Goal: Contribute content: Add original content to the website for others to see

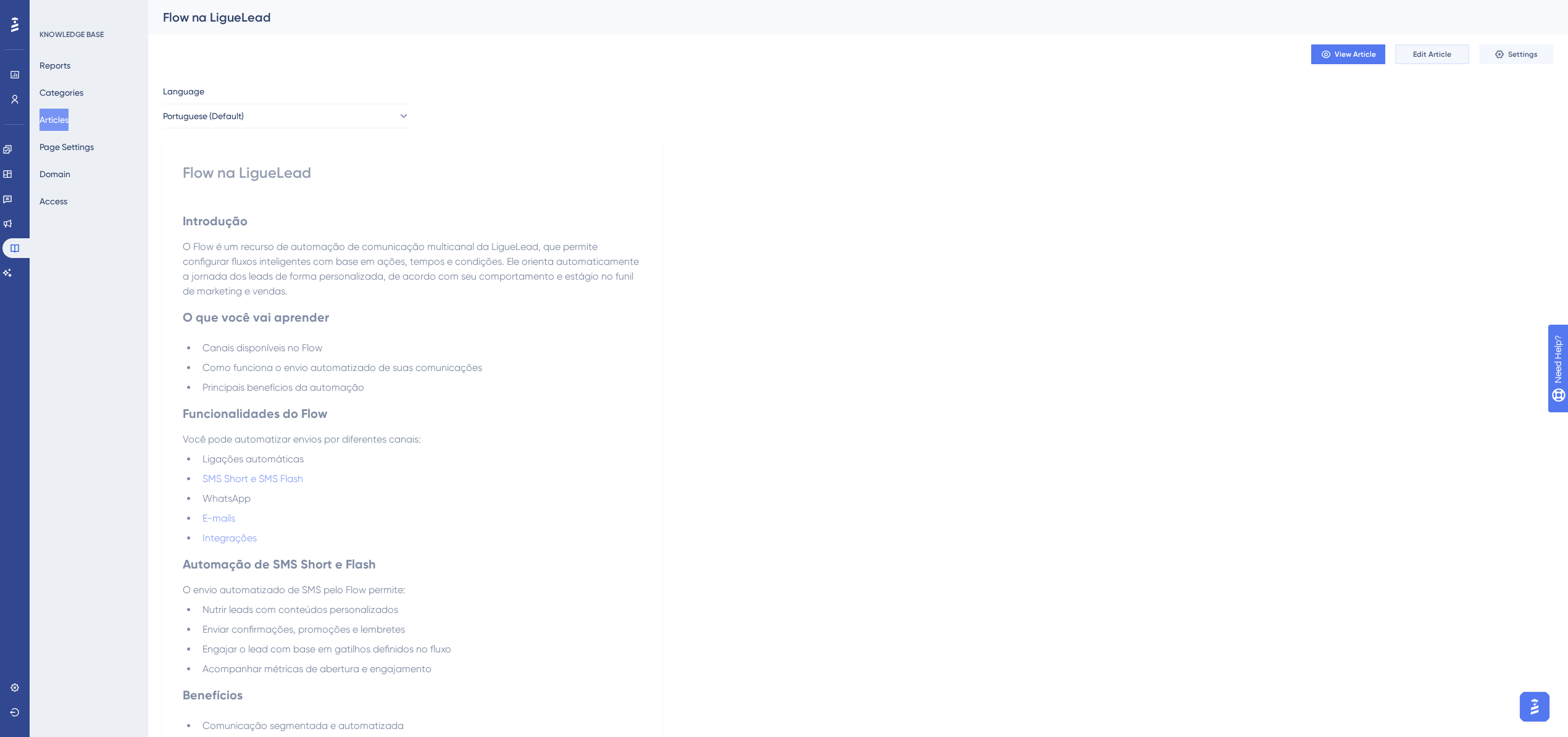
click at [1040, 53] on span "Edit Article" at bounding box center [1431, 54] width 39 height 9
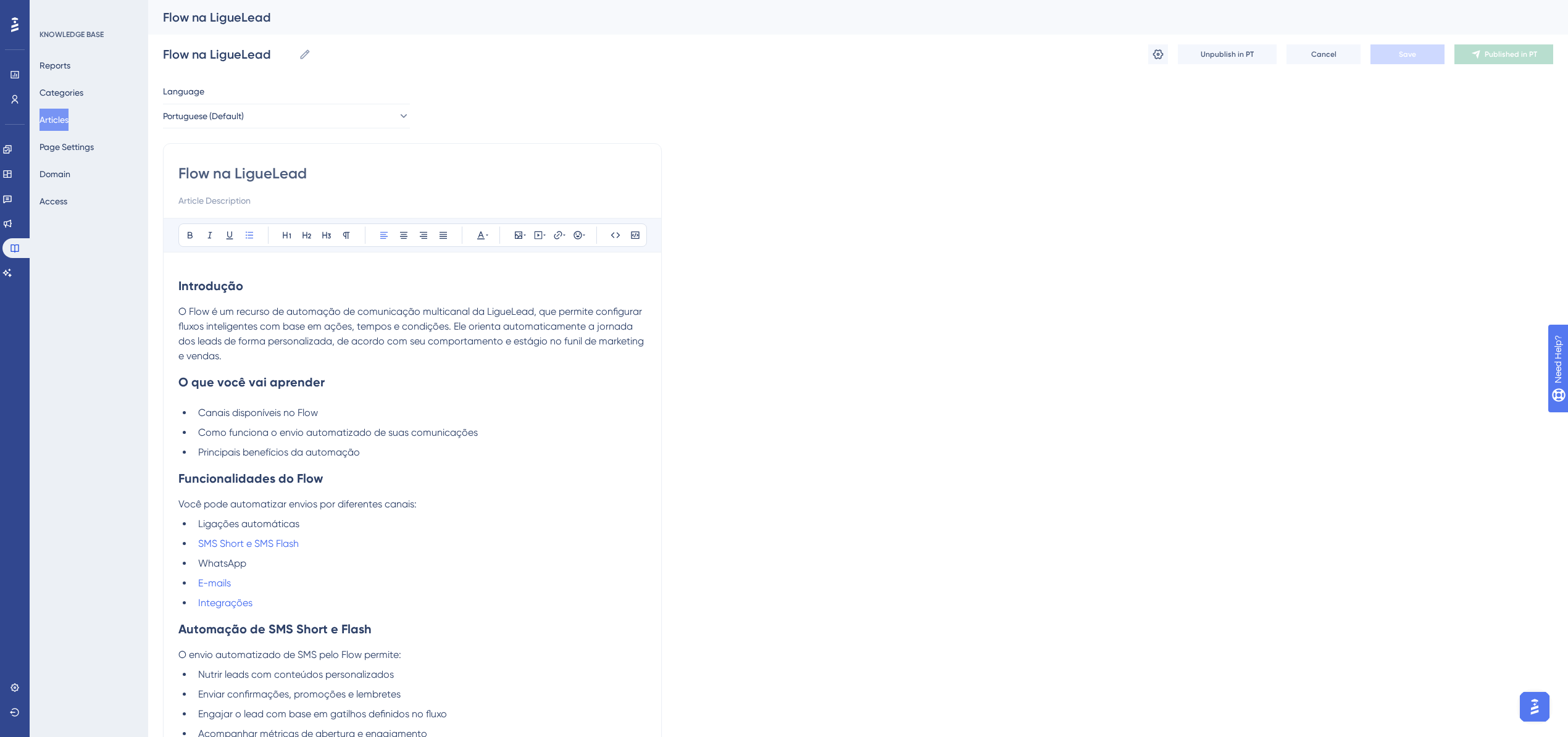
scroll to position [88, 0]
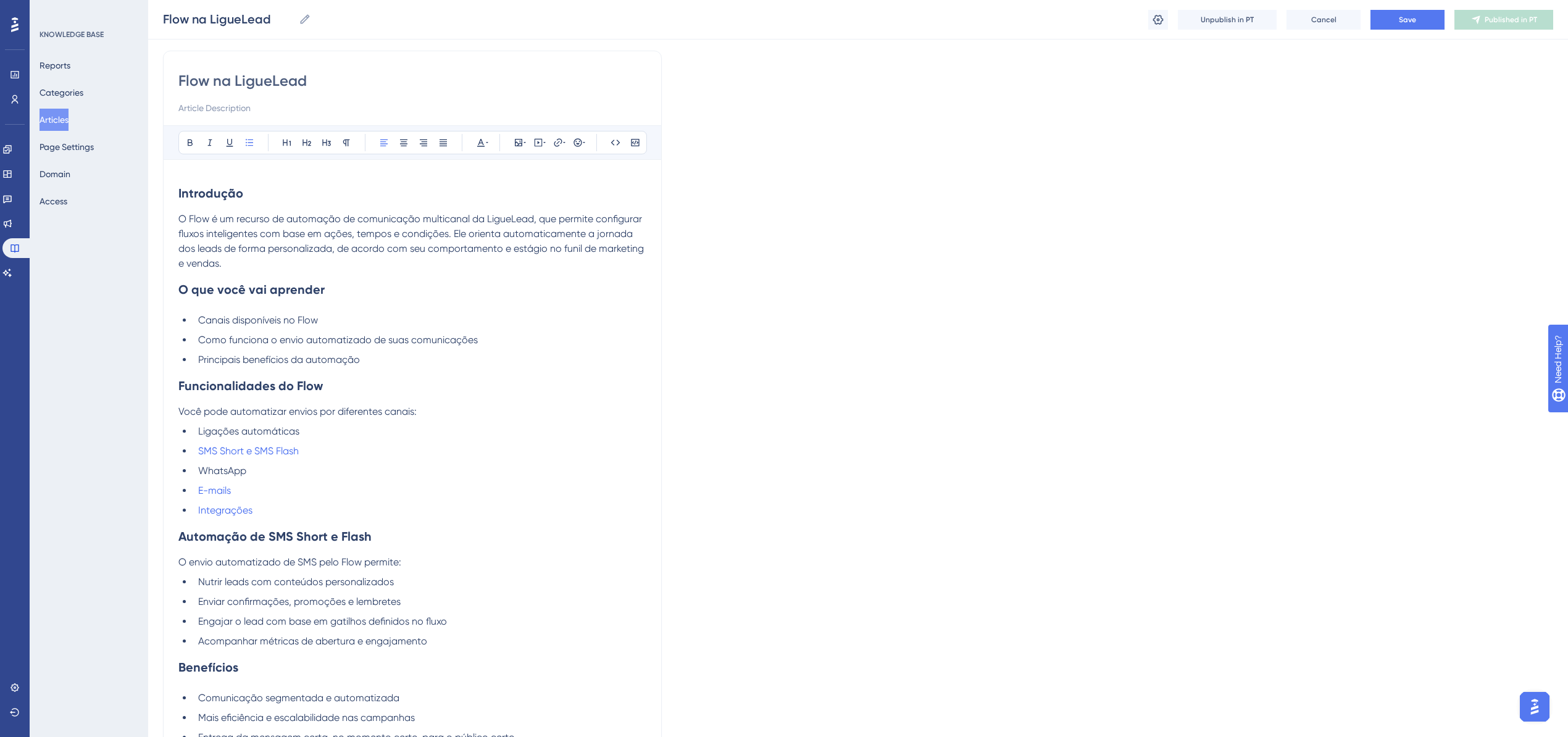
click at [232, 262] on p "O Flow é um recurso de automação de comunicação multicanal da LigueLead, que pe…" at bounding box center [412, 241] width 468 height 59
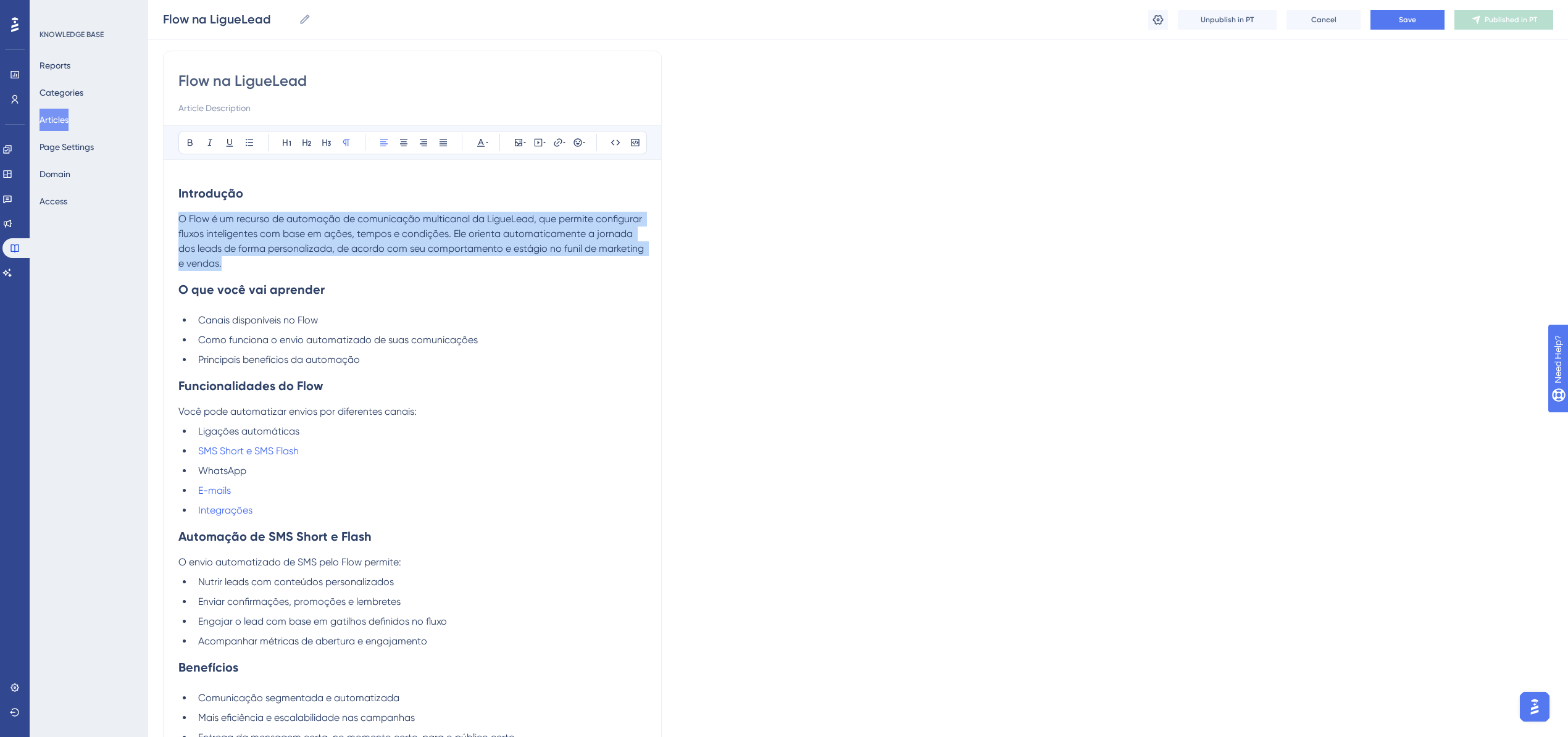
drag, startPoint x: 218, startPoint y: 264, endPoint x: 173, endPoint y: 217, distance: 65.1
click at [173, 217] on div "Flow na LigueLead Bold Italic Underline Bullet Point Heading 1 Heading 2 Headin…" at bounding box center [412, 406] width 499 height 710
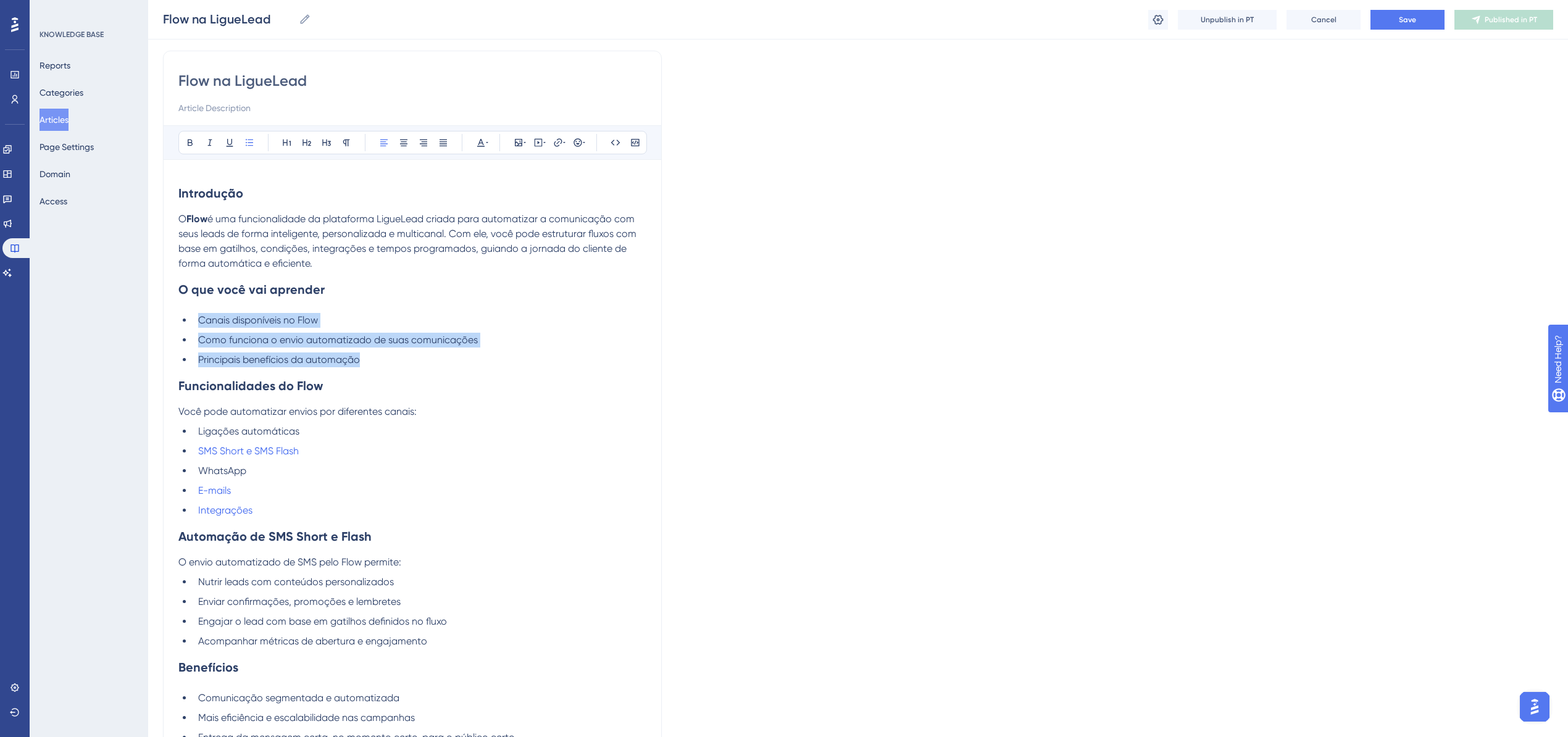
drag, startPoint x: 352, startPoint y: 359, endPoint x: 178, endPoint y: 316, distance: 179.2
click at [178, 316] on ul "Canais disponíveis no Flow Como funciona o envio automatizado de suas comunicaç…" at bounding box center [412, 340] width 468 height 55
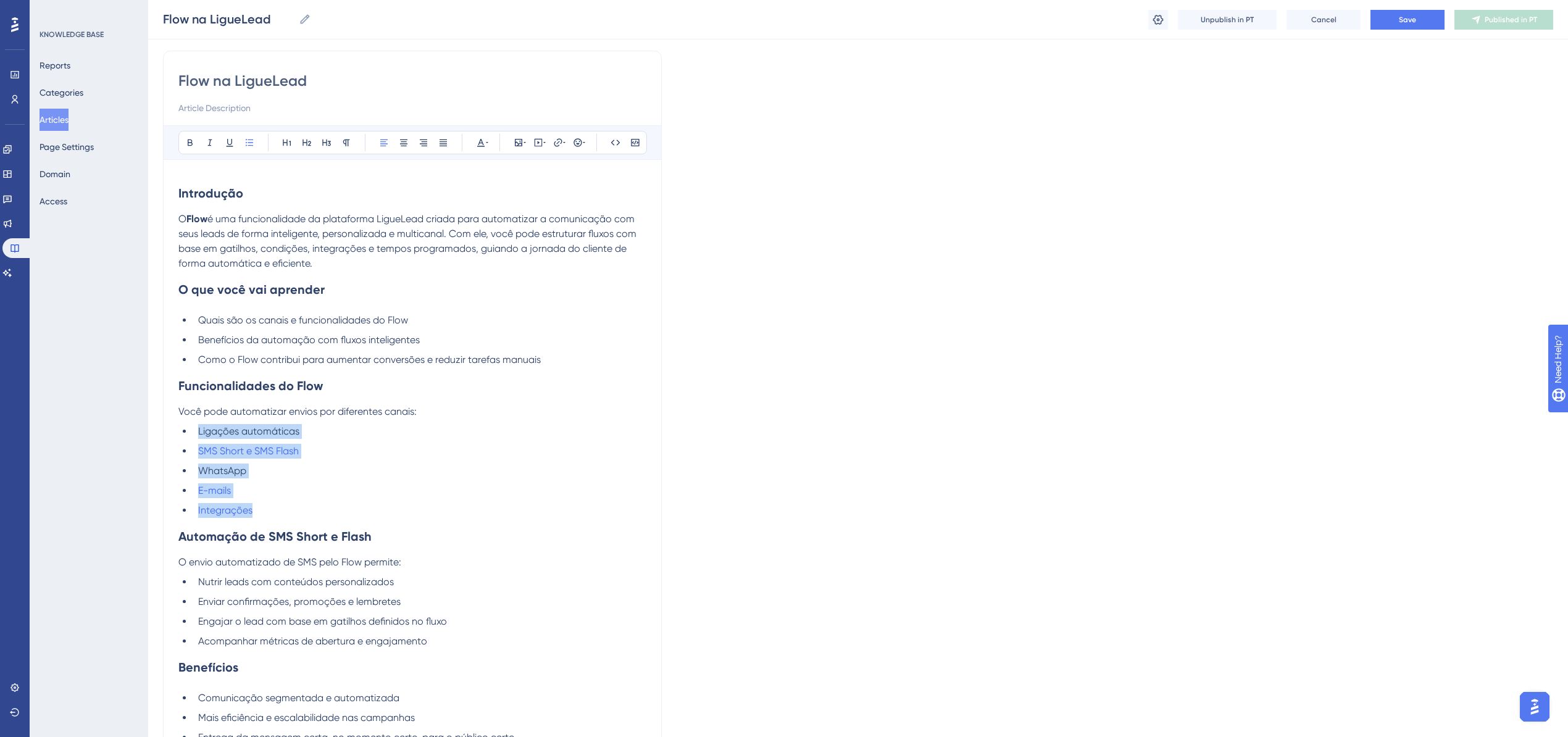
drag, startPoint x: 265, startPoint y: 514, endPoint x: 159, endPoint y: 432, distance: 134.0
click at [159, 432] on div "Performance Users Engagement Widgets Feedback Product Updates Knowledge Base AI…" at bounding box center [858, 383] width 1420 height 941
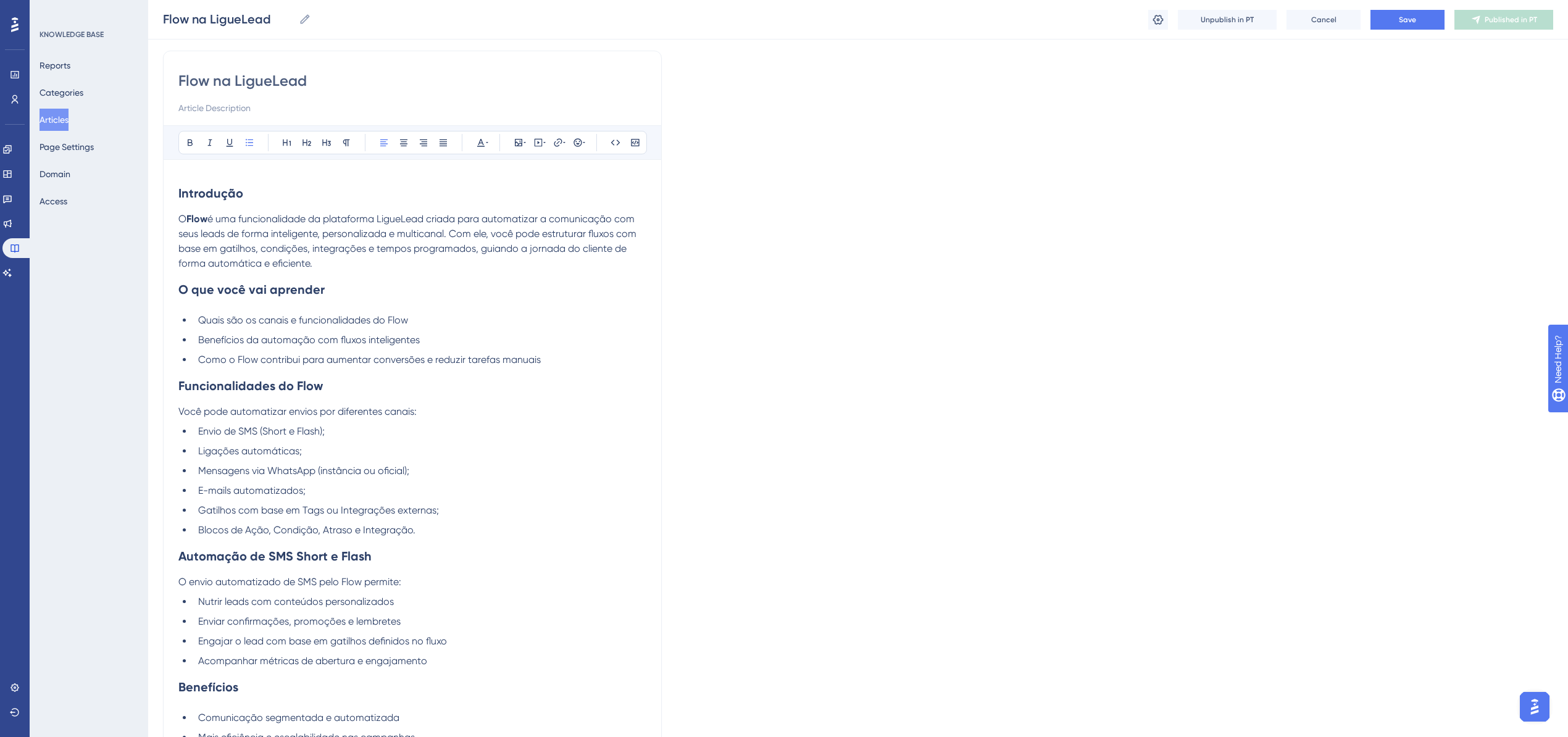
click at [180, 441] on strong "Automação de SMS Short e Flash" at bounding box center [274, 556] width 193 height 15
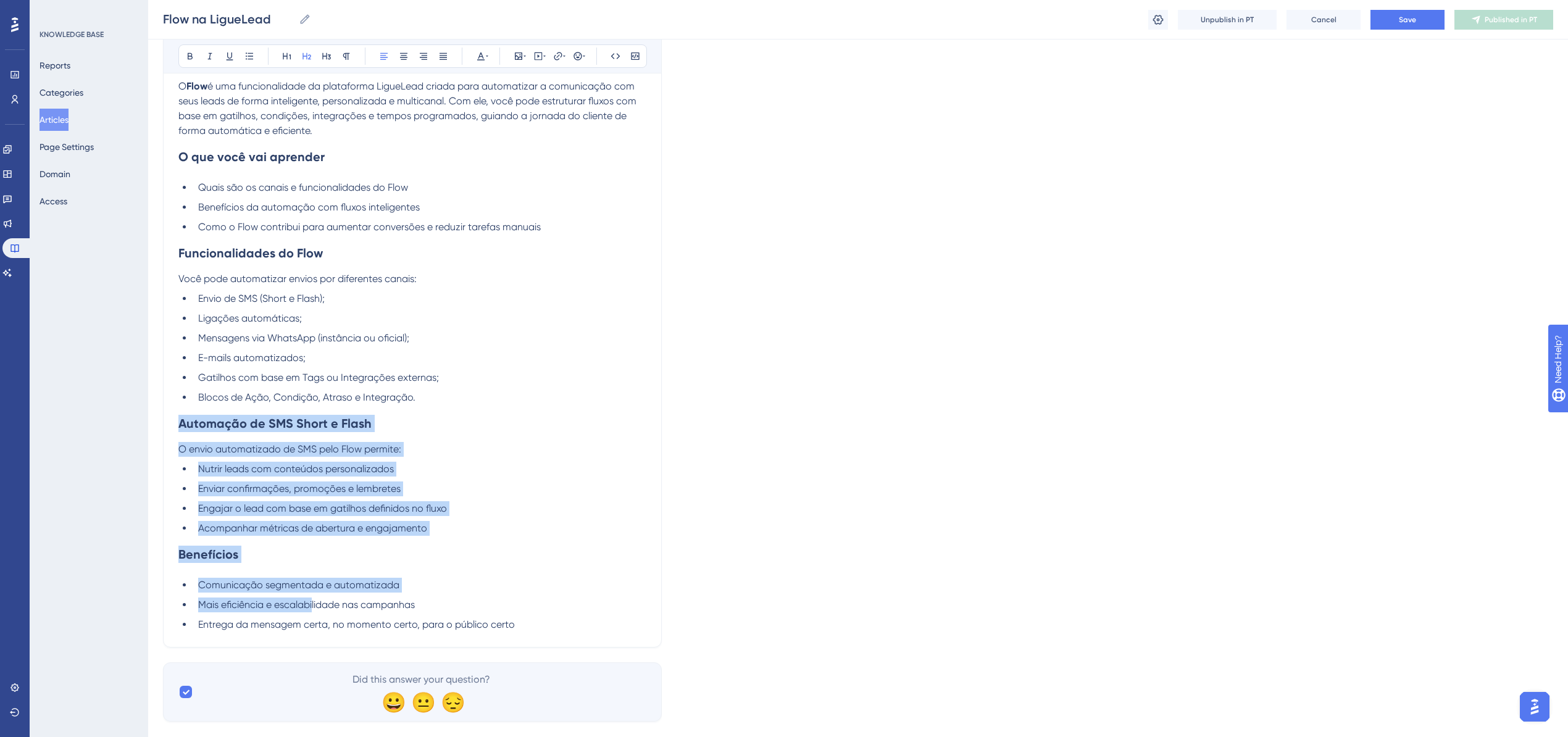
scroll to position [245, 0]
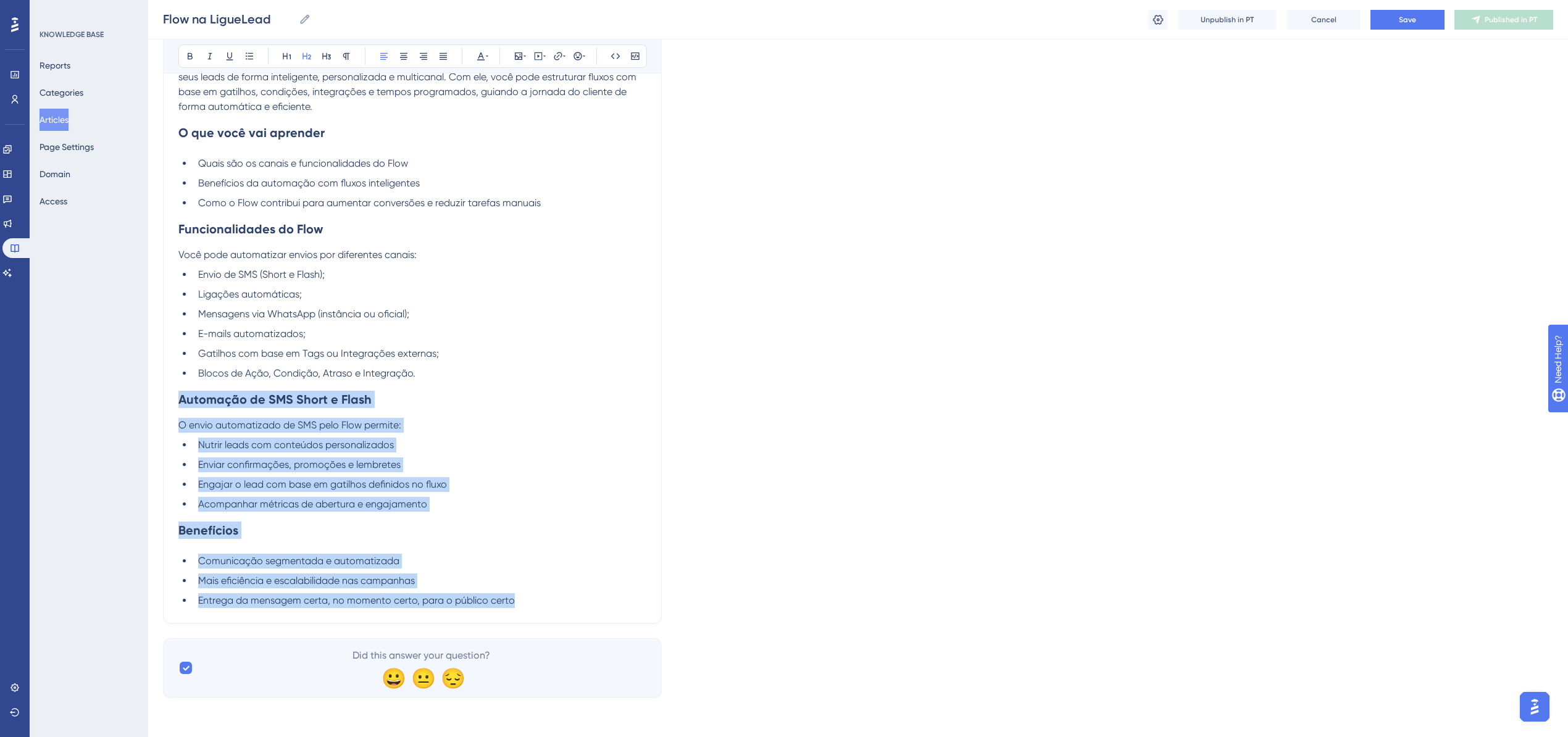
drag, startPoint x: 178, startPoint y: 556, endPoint x: 523, endPoint y: 612, distance: 349.5
click at [523, 441] on div "Flow na LigueLead Bold Italic Underline Bullet Point Heading 1 Heading 2 Headin…" at bounding box center [412, 258] width 499 height 729
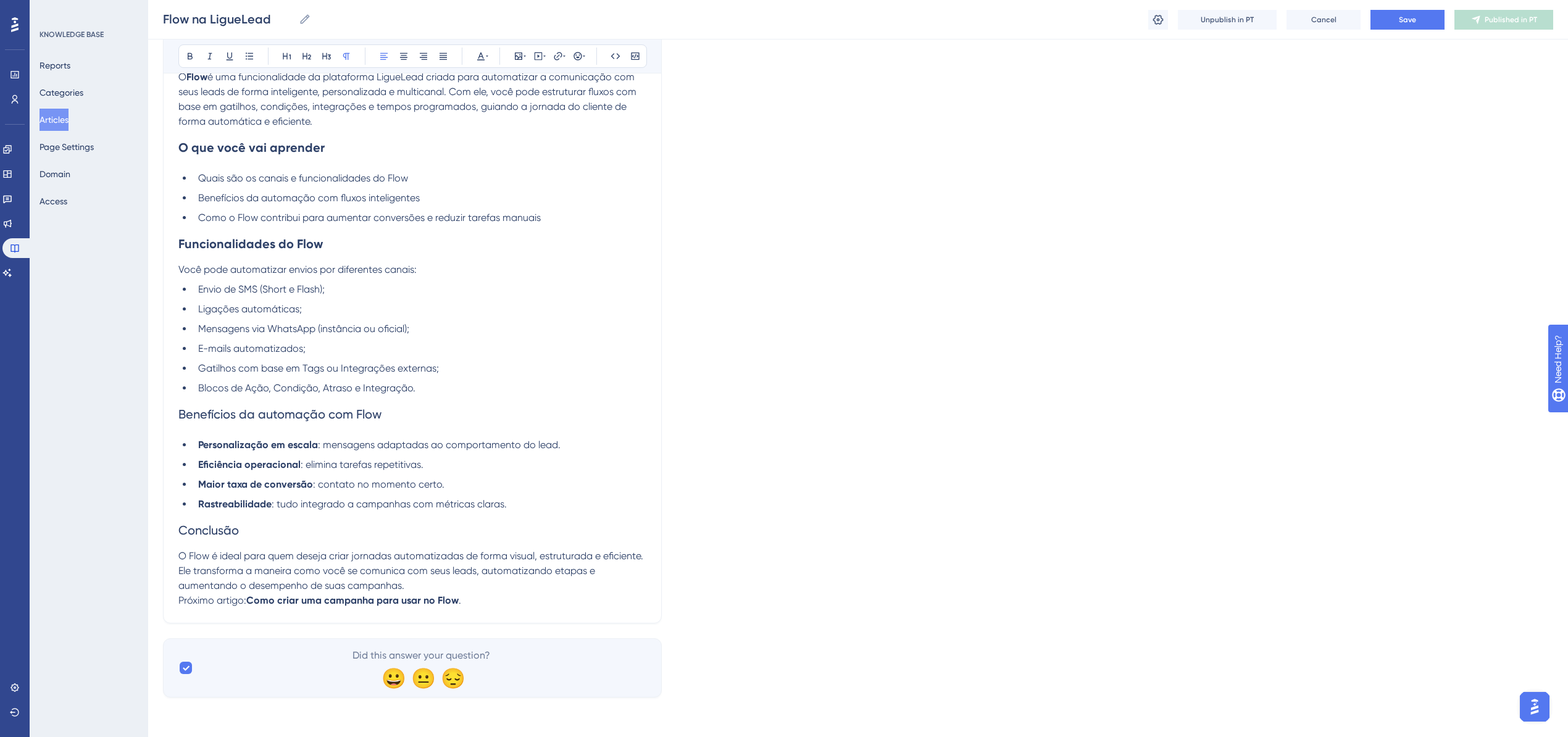
scroll to position [230, 0]
drag, startPoint x: 398, startPoint y: 418, endPoint x: 152, endPoint y: 418, distance: 246.0
click at [152, 418] on div "Performance Users Engagement Widgets Feedback Product Updates Knowledge Base AI…" at bounding box center [858, 244] width 1420 height 947
click at [186, 62] on button at bounding box center [190, 56] width 17 height 17
click at [218, 441] on span "Conclusão" at bounding box center [208, 530] width 60 height 15
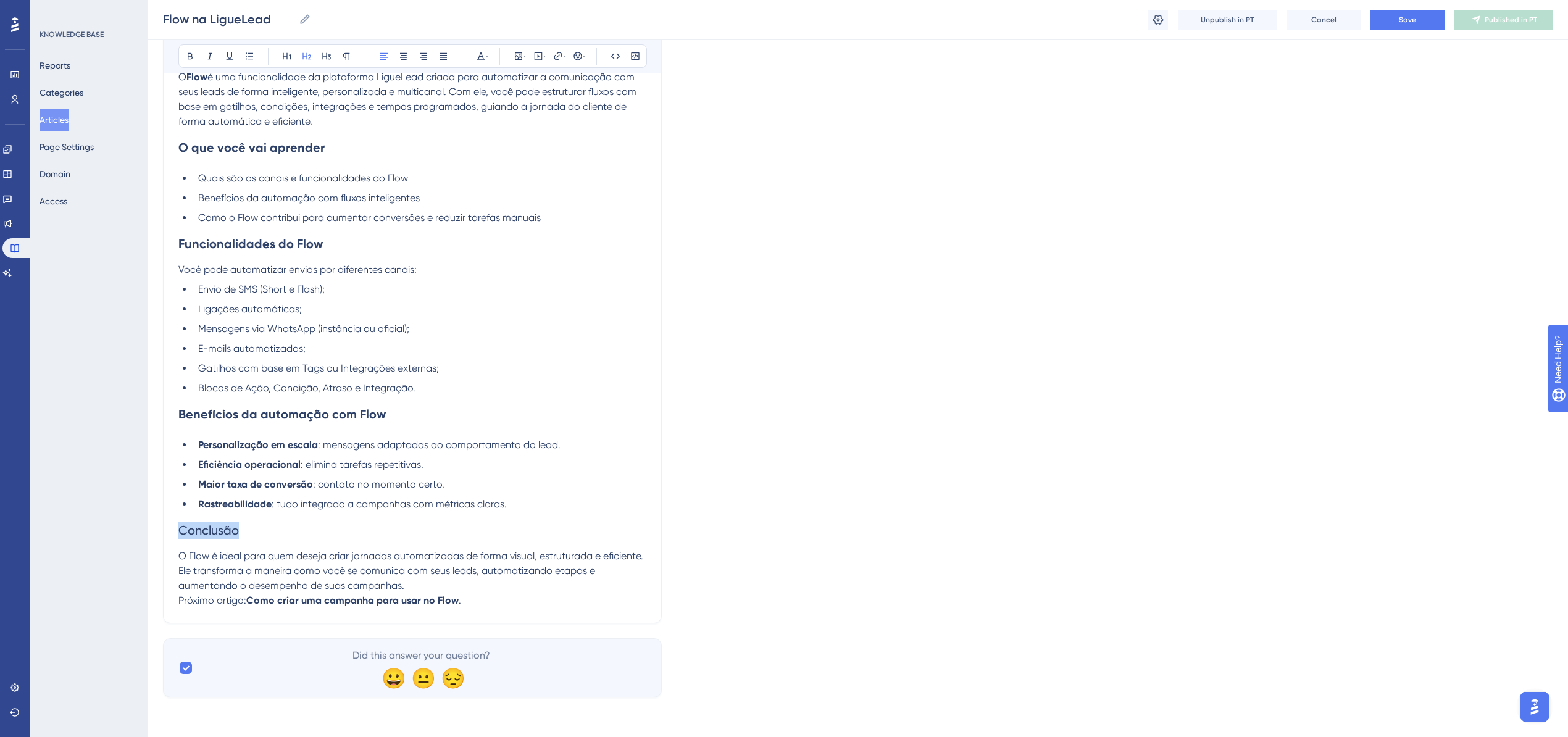
click at [218, 441] on span "Conclusão" at bounding box center [208, 530] width 60 height 15
click at [191, 60] on icon at bounding box center [190, 56] width 9 height 9
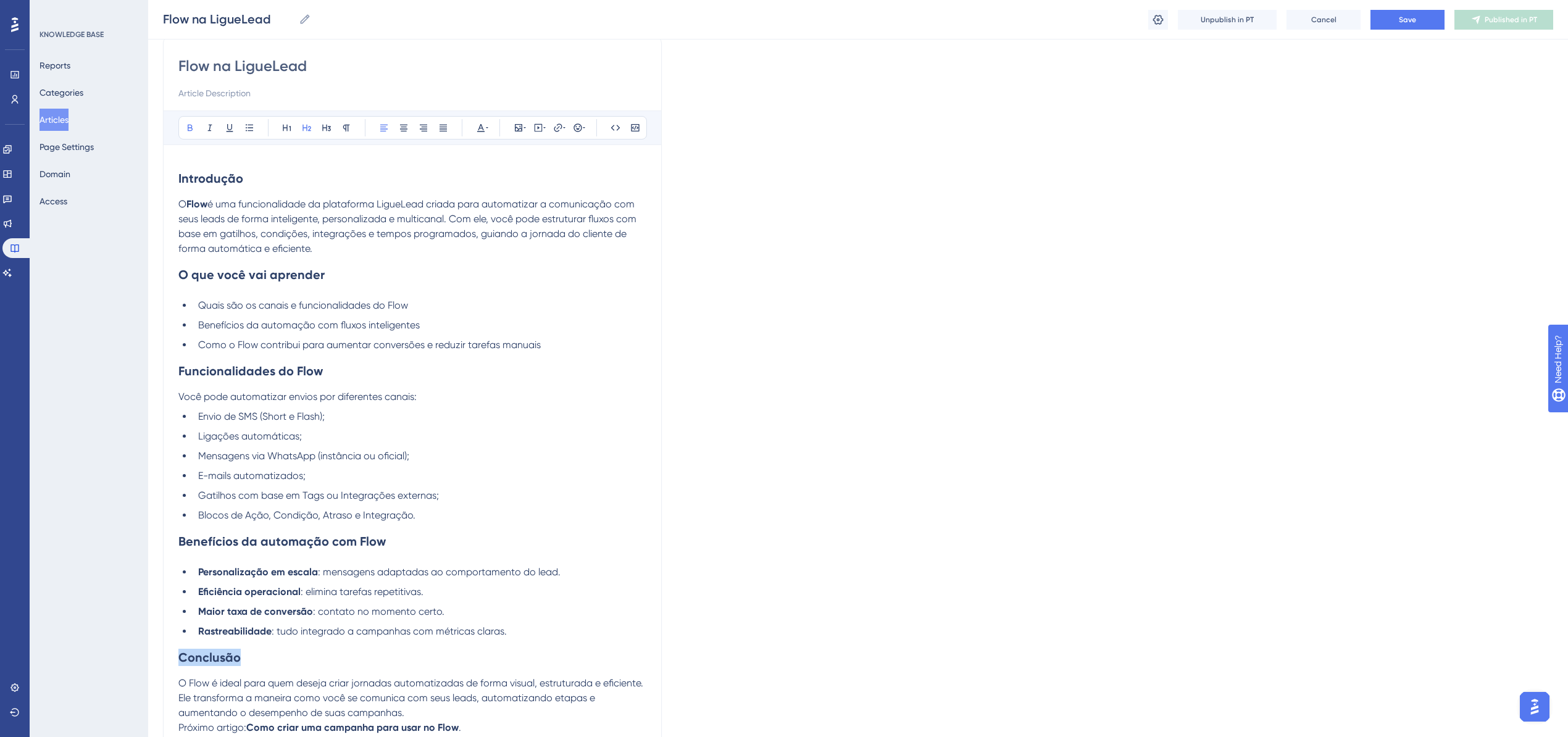
scroll to position [0, 0]
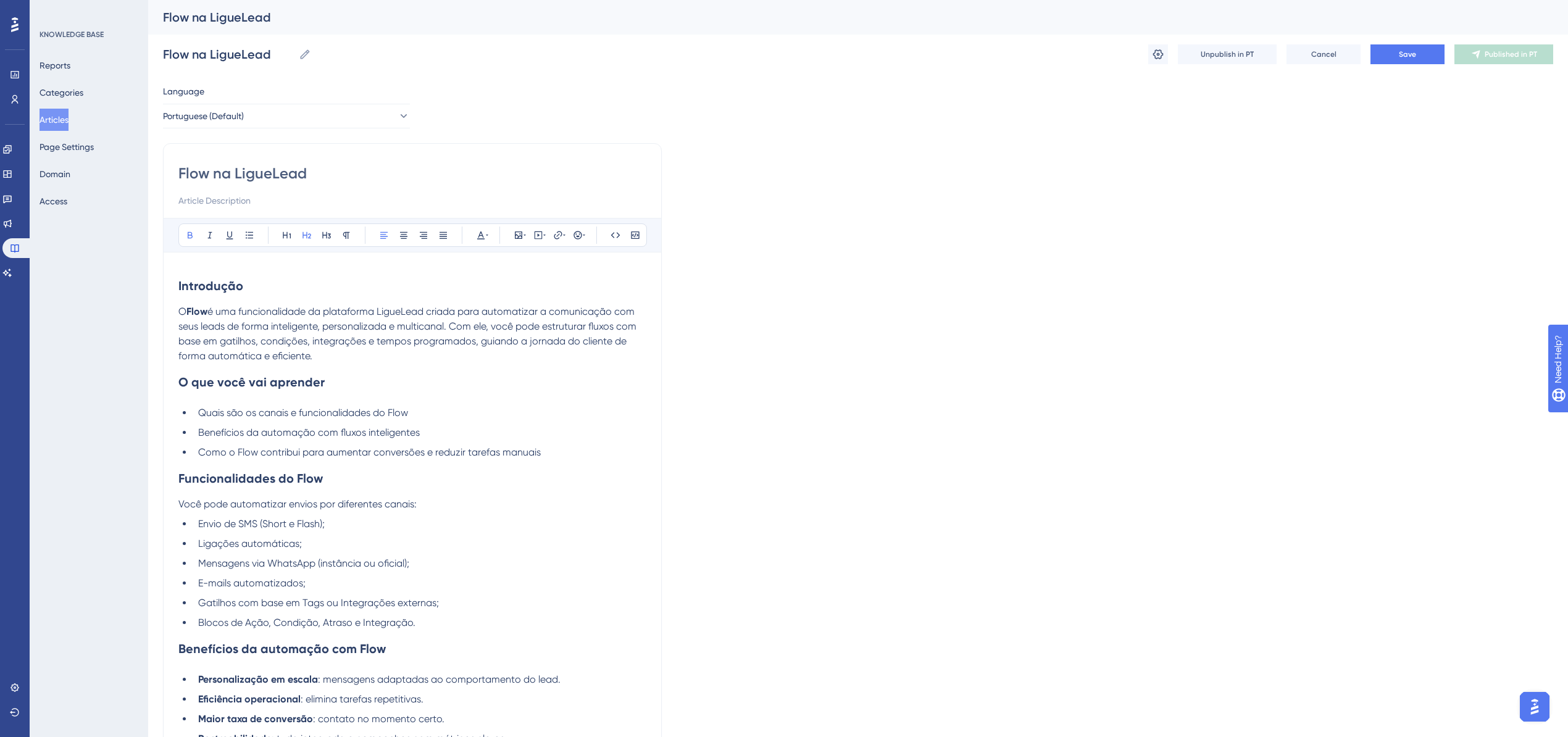
click at [1040, 65] on div "Flow na LigueLead Flow na LigueLead Unpublish in PT Cancel Save Published in PT" at bounding box center [858, 55] width 1390 height 40
click at [1040, 50] on span "Save" at bounding box center [1407, 54] width 17 height 9
click at [1040, 52] on span "Publish in PT" at bounding box center [1511, 54] width 43 height 9
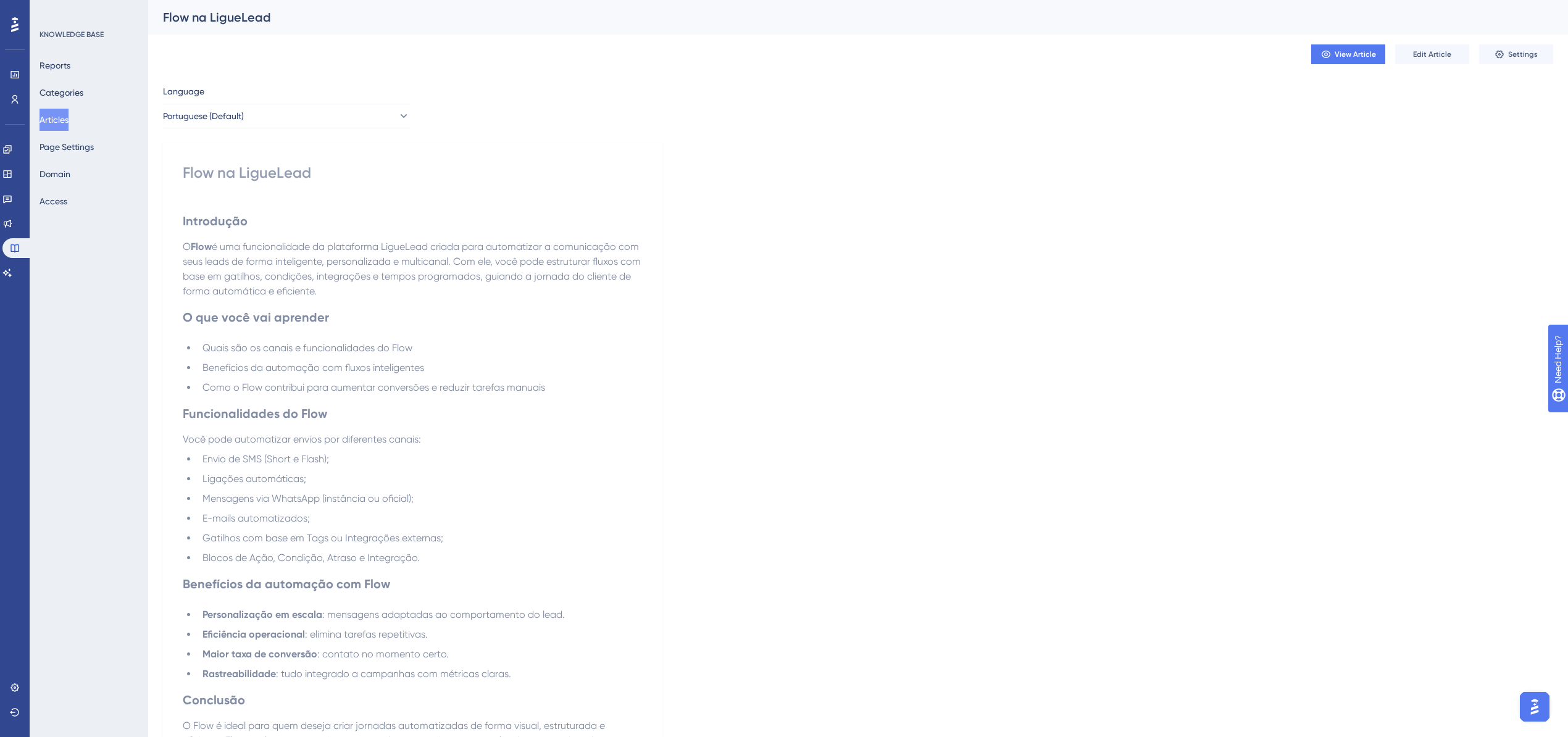
click at [68, 109] on button "Articles" at bounding box center [54, 120] width 29 height 23
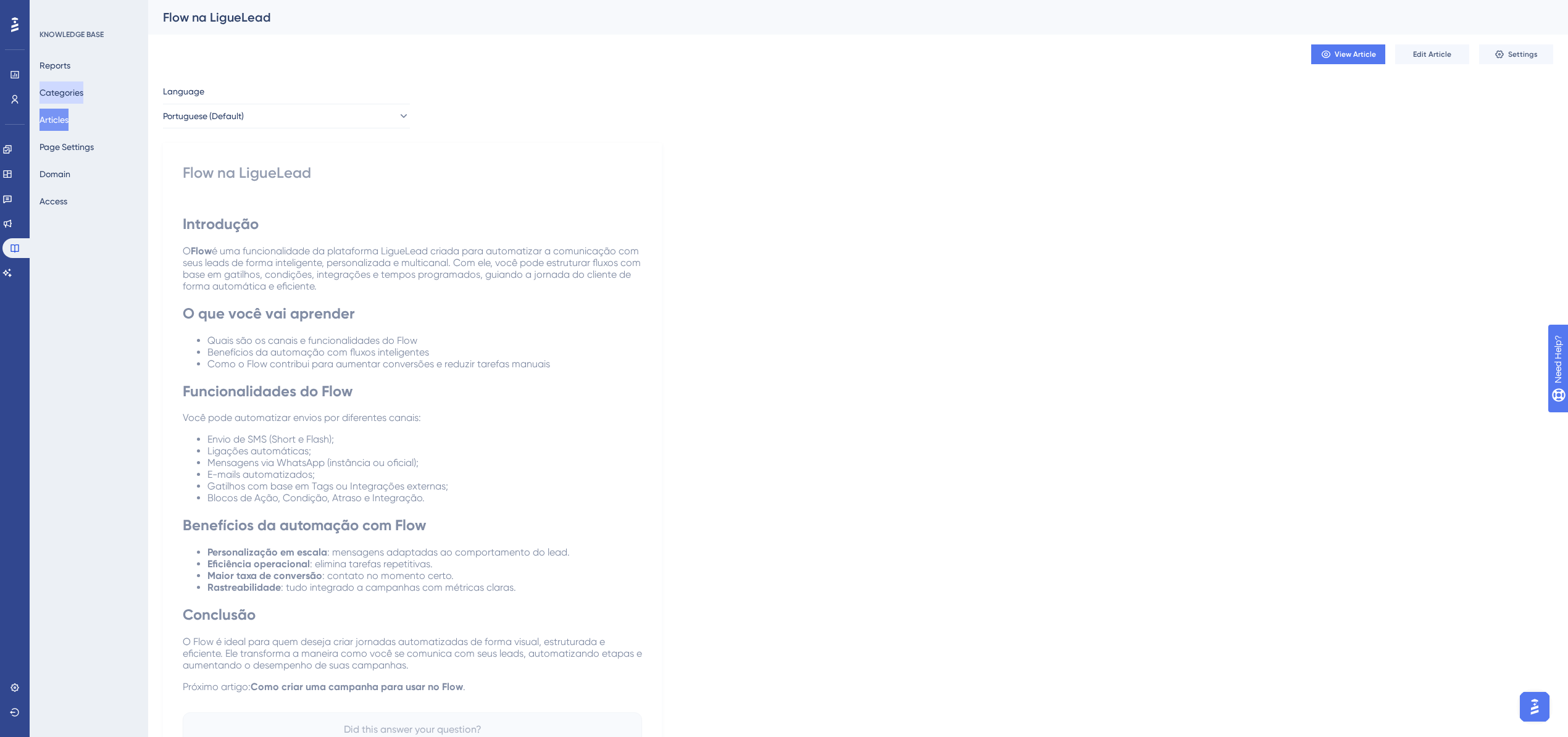
click at [65, 90] on button "Categories" at bounding box center [61, 93] width 44 height 23
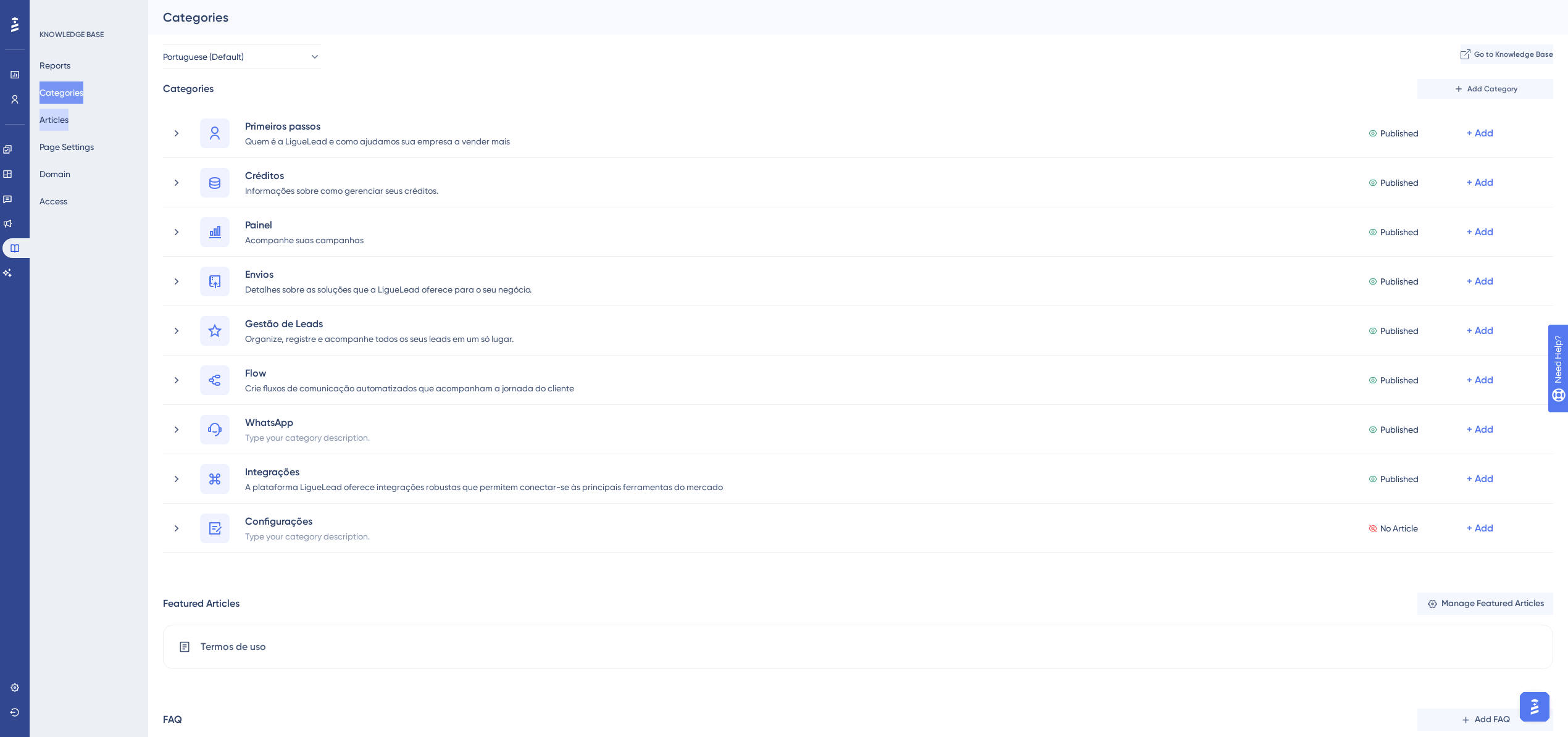
click at [65, 120] on button "Articles" at bounding box center [54, 120] width 29 height 23
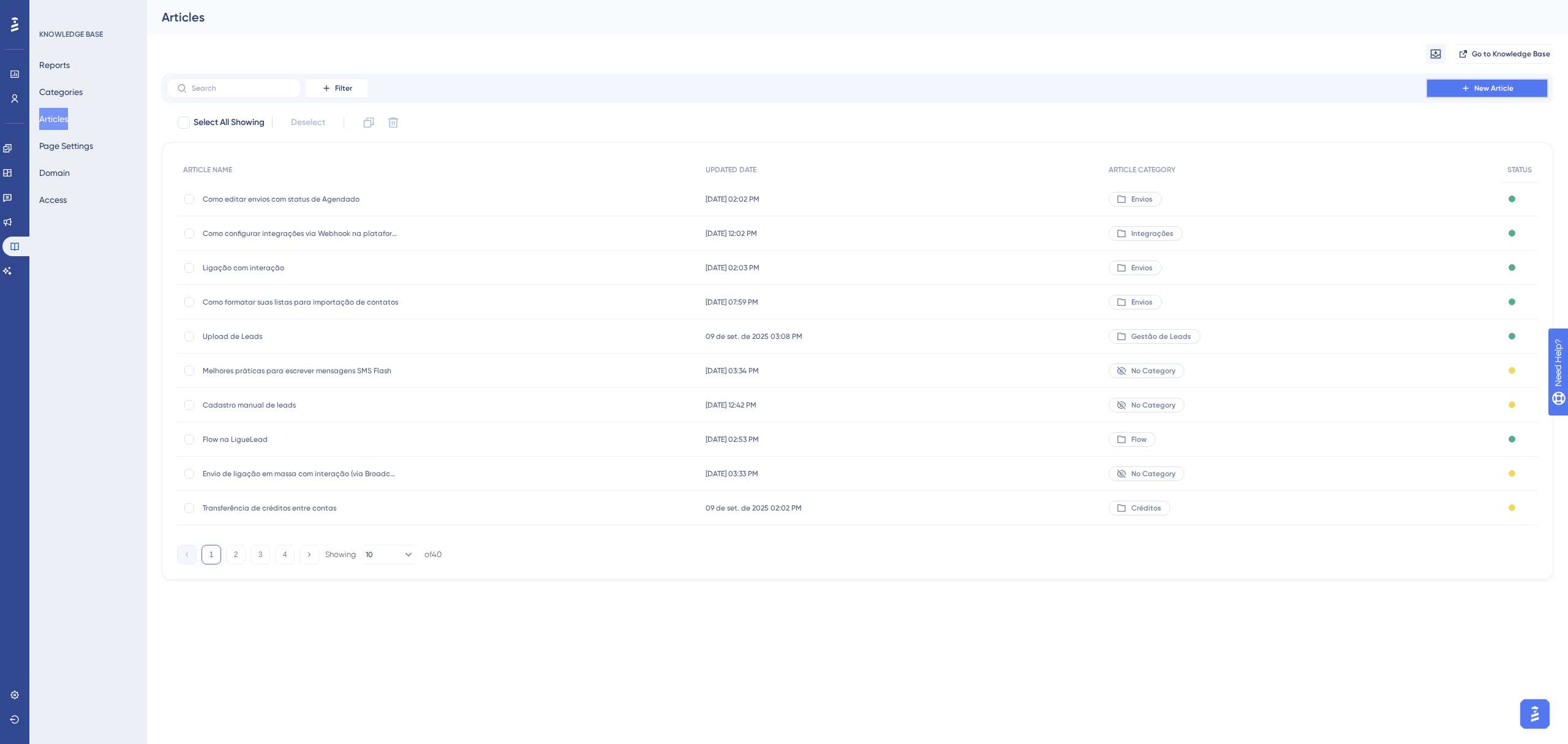
click at [1032, 91] on span "New Article" at bounding box center [1494, 88] width 39 height 9
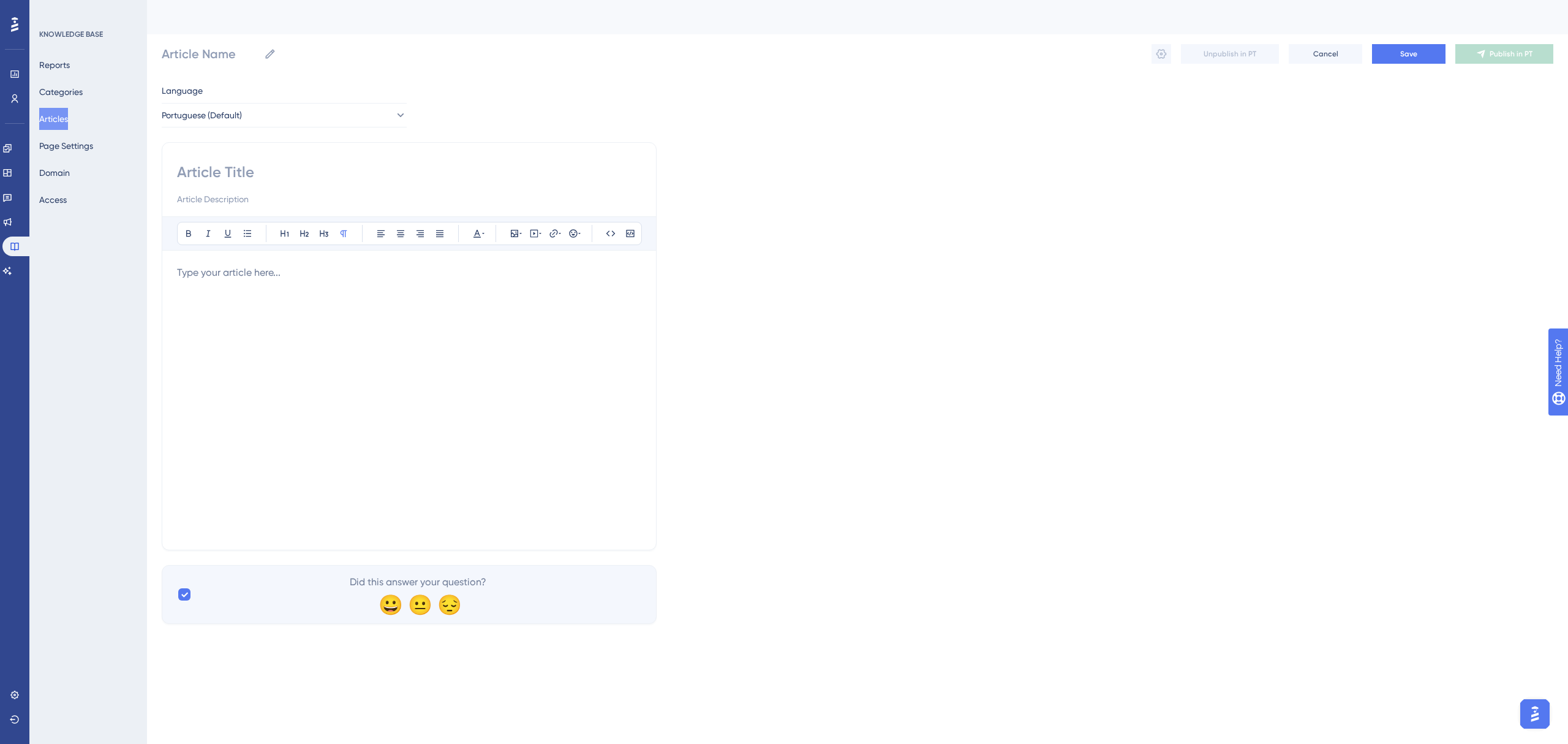
click at [230, 177] on input at bounding box center [408, 172] width 464 height 20
click at [230, 172] on input at bounding box center [408, 172] width 464 height 20
click at [237, 161] on div "Bold Italic Underline Bullet Point Heading 1 Heading 2 Heading 3 Normal Align L…" at bounding box center [409, 346] width 495 height 408
click at [261, 173] on input at bounding box center [408, 172] width 464 height 20
click at [252, 174] on input at bounding box center [408, 172] width 464 height 20
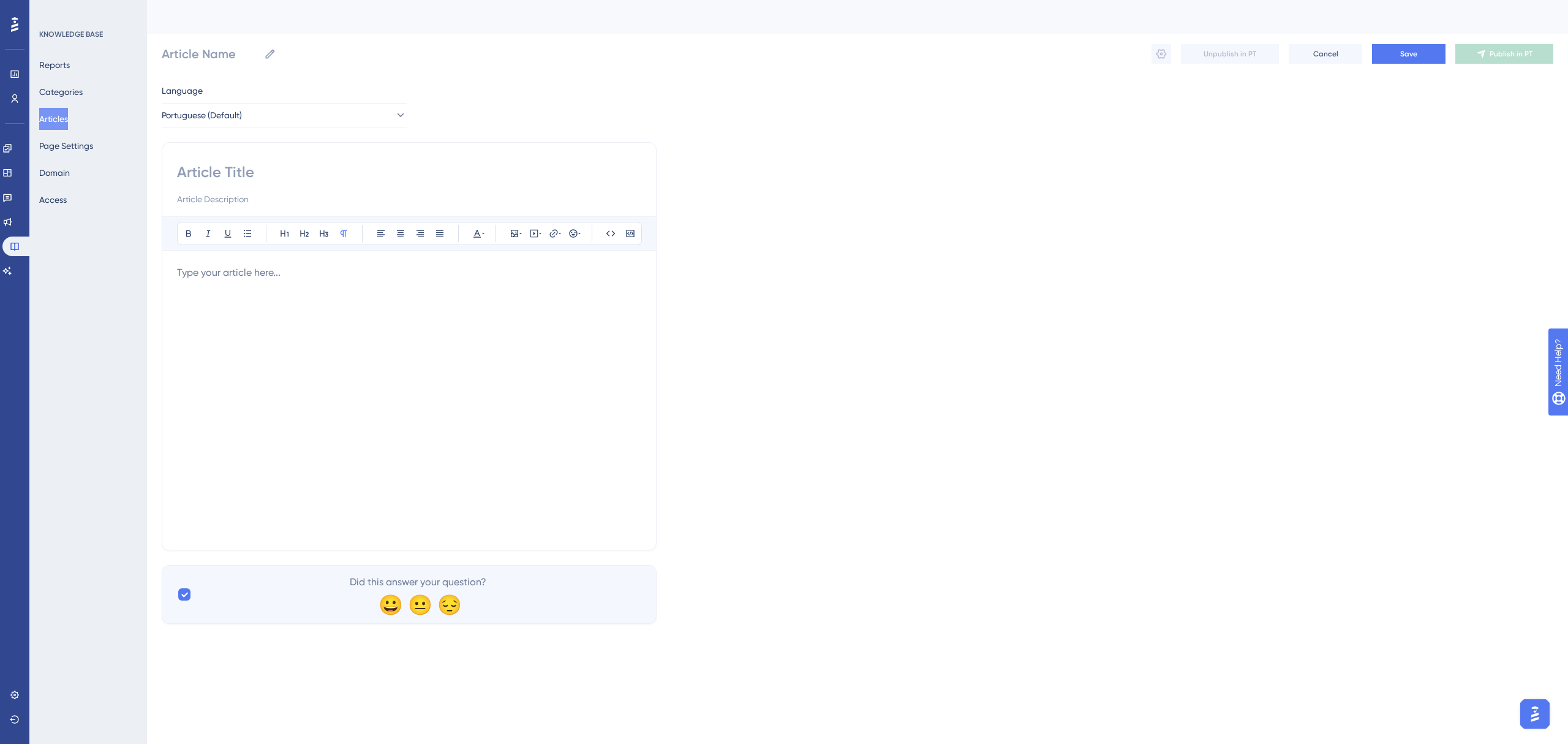
click at [252, 174] on input at bounding box center [408, 172] width 464 height 20
paste input "Como criar uma campanha para usar no Flow"
type input "Como criar uma campanha para usar no Flow"
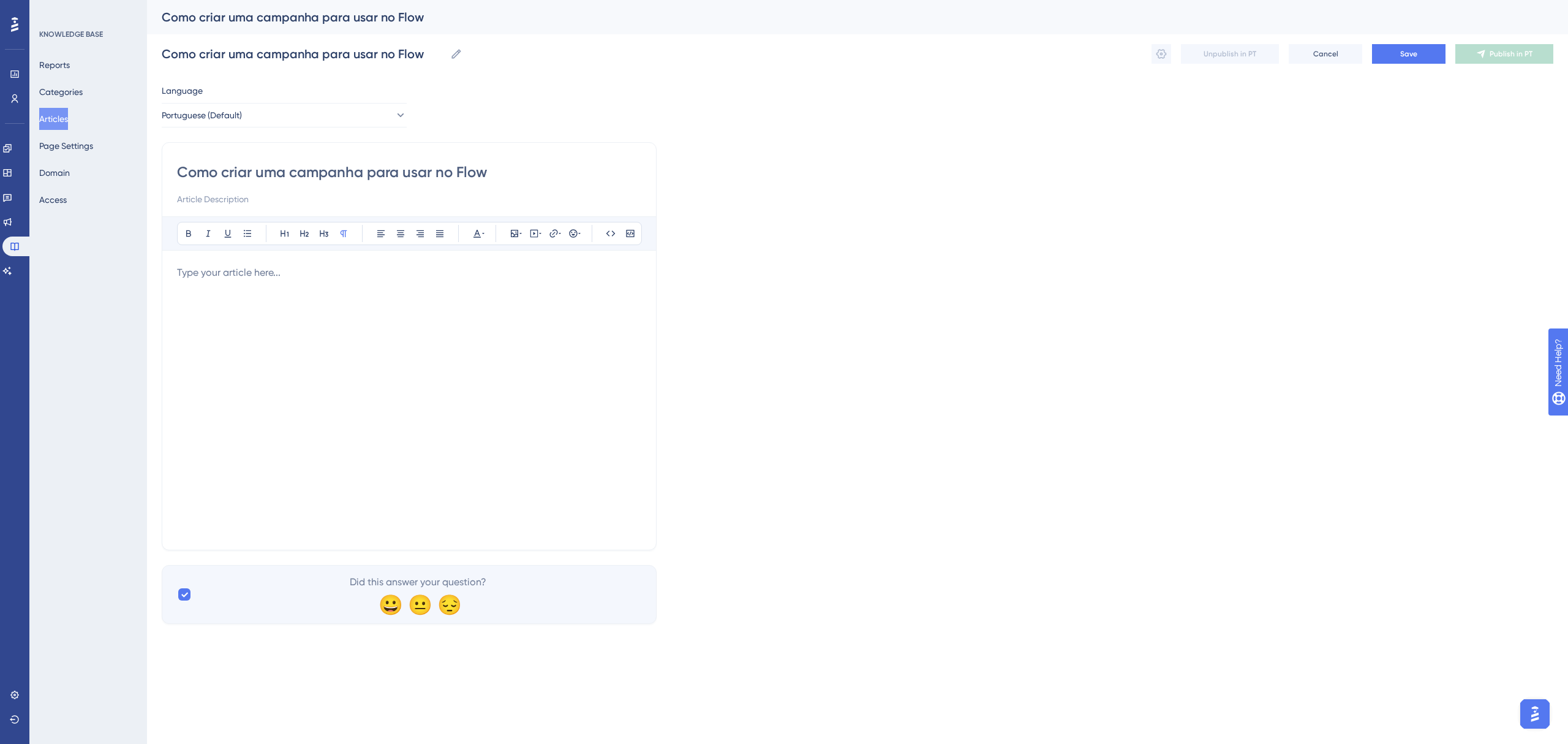
type input "Como criar uma campanha para usar no Flow"
click at [326, 307] on div at bounding box center [408, 400] width 464 height 269
click at [1032, 57] on span "Save" at bounding box center [1408, 53] width 17 height 9
click at [308, 308] on div at bounding box center [408, 400] width 464 height 269
click at [310, 291] on div at bounding box center [408, 400] width 464 height 269
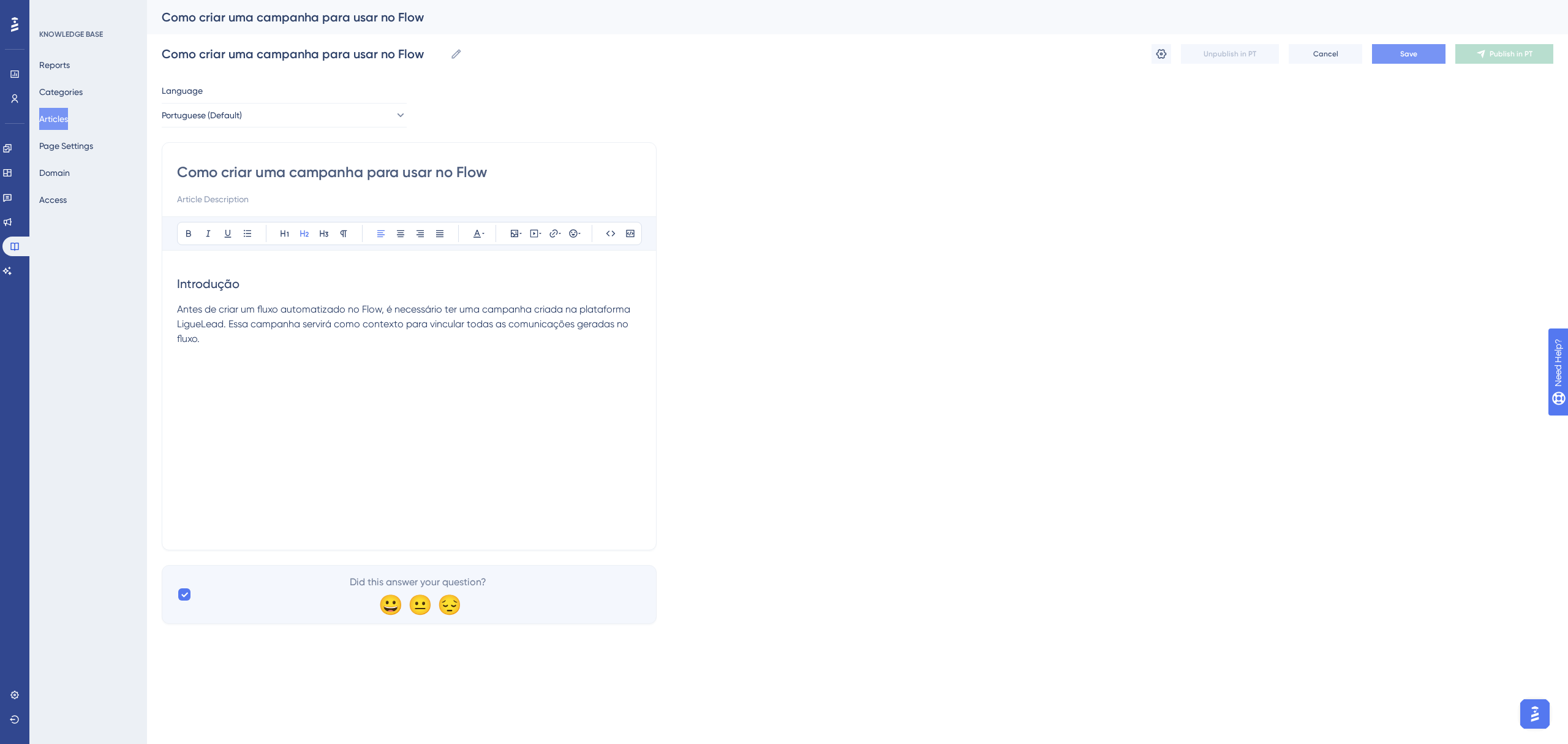
click at [218, 279] on span "Introdução" at bounding box center [207, 284] width 63 height 15
click at [184, 232] on icon at bounding box center [189, 233] width 9 height 9
click at [328, 419] on div "Introdução Antes de criar um fluxo automatizado no Flow, é necessário ter uma c…" at bounding box center [408, 400] width 464 height 269
click at [320, 385] on div "Introdução Antes de criar um fluxo automatizado no Flow, é necessário ter uma c…" at bounding box center [408, 400] width 464 height 269
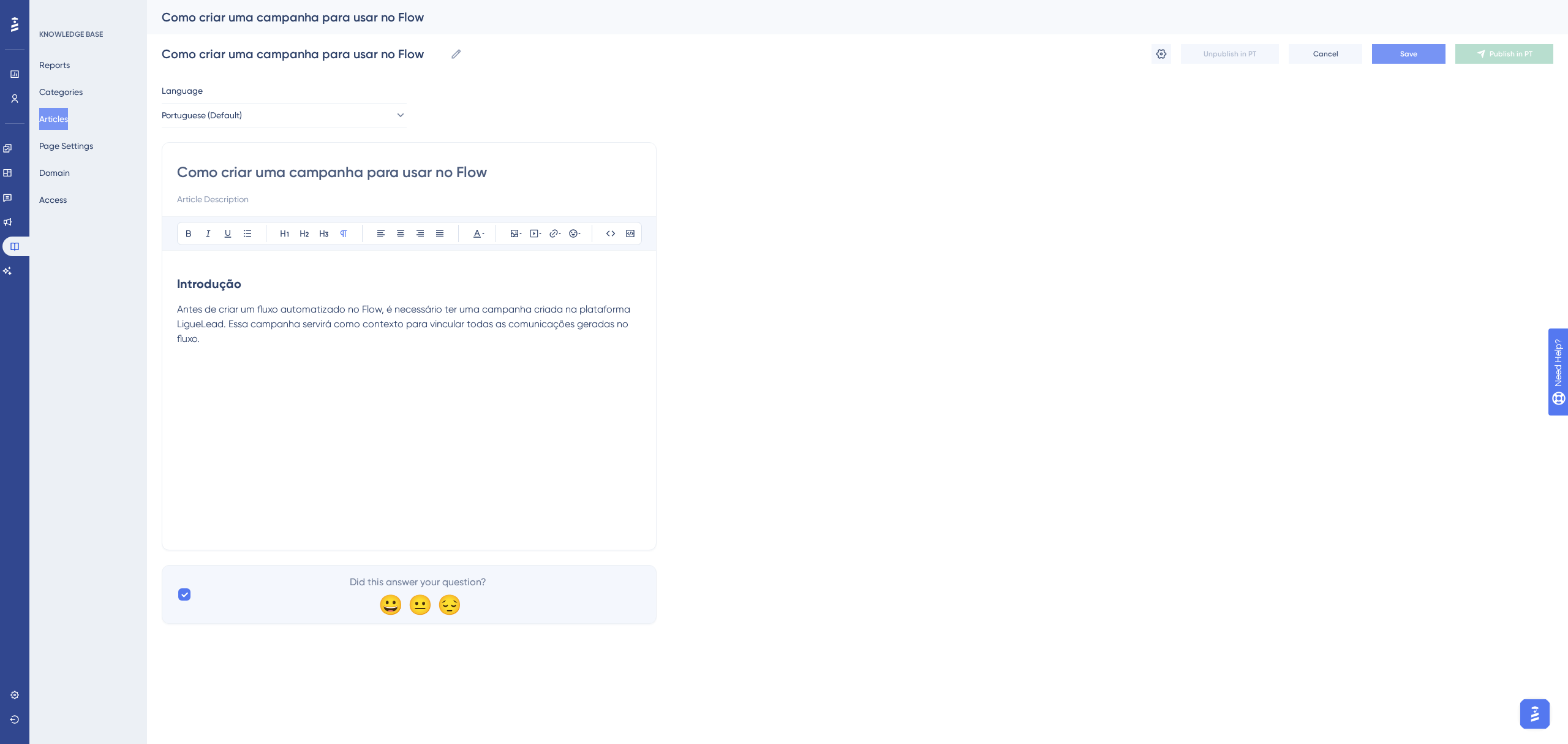
click at [207, 363] on div "Introdução Antes de criar um fluxo automatizado no Flow, é necessário ter uma c…" at bounding box center [408, 400] width 464 height 269
click at [199, 371] on div "Introdução Antes de criar um fluxo automatizado no Flow, é necessário ter uma c…" at bounding box center [408, 400] width 464 height 269
click at [189, 371] on div "Introdução Antes de criar um fluxo automatizado no Flow, é necessário ter uma c…" at bounding box center [408, 400] width 464 height 269
click at [182, 371] on div "Introdução Antes de criar um fluxo automatizado no Flow, é necessário ter uma c…" at bounding box center [408, 400] width 464 height 269
click at [207, 383] on span "O que você vai aprender" at bounding box center [247, 379] width 141 height 15
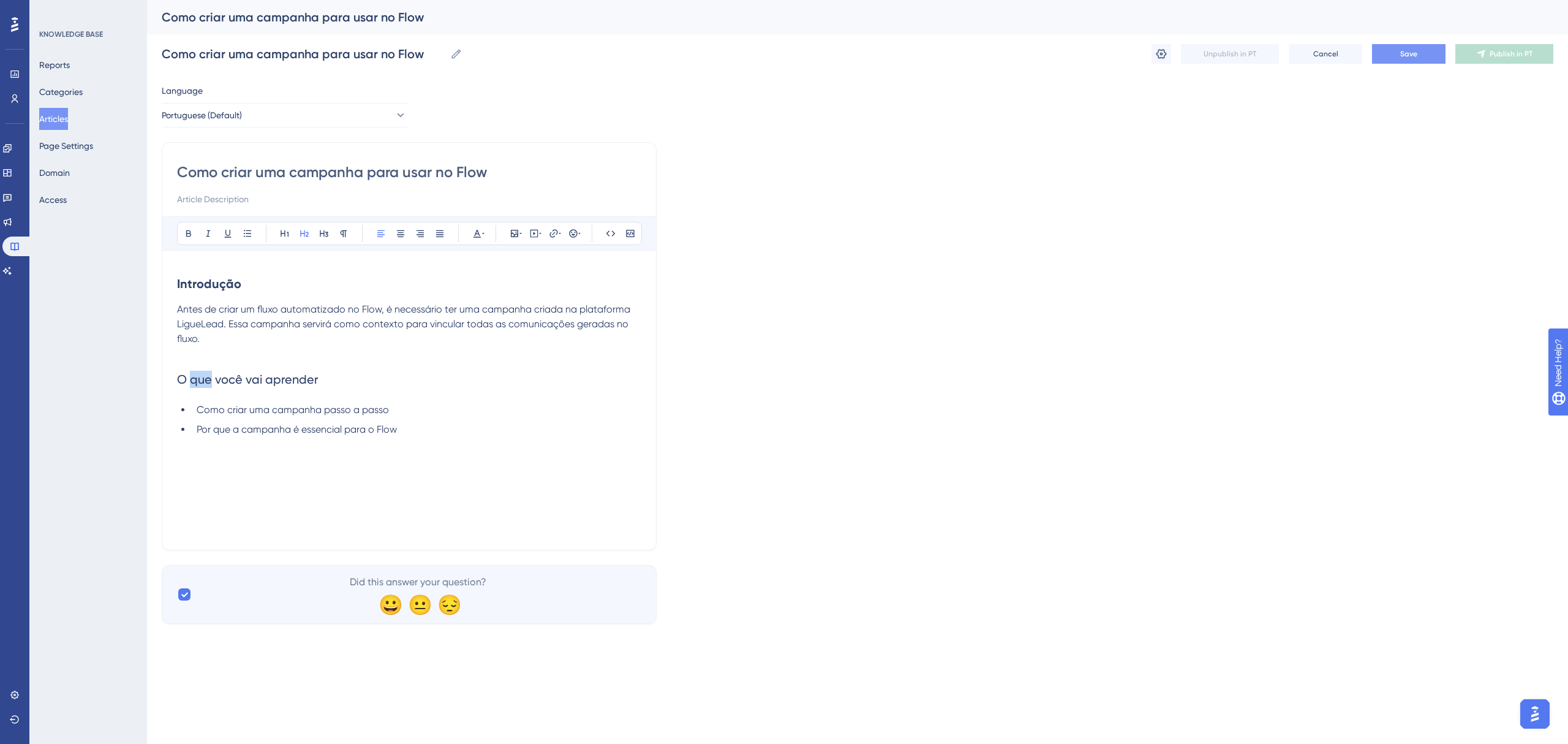
click at [208, 385] on span "O que você vai aprender" at bounding box center [247, 379] width 141 height 15
click at [209, 385] on span "O que você vai aprender" at bounding box center [247, 379] width 141 height 15
click at [247, 374] on span "O que você vai aprender" at bounding box center [247, 379] width 141 height 15
click at [248, 374] on span "O que você vai aprender" at bounding box center [247, 379] width 141 height 15
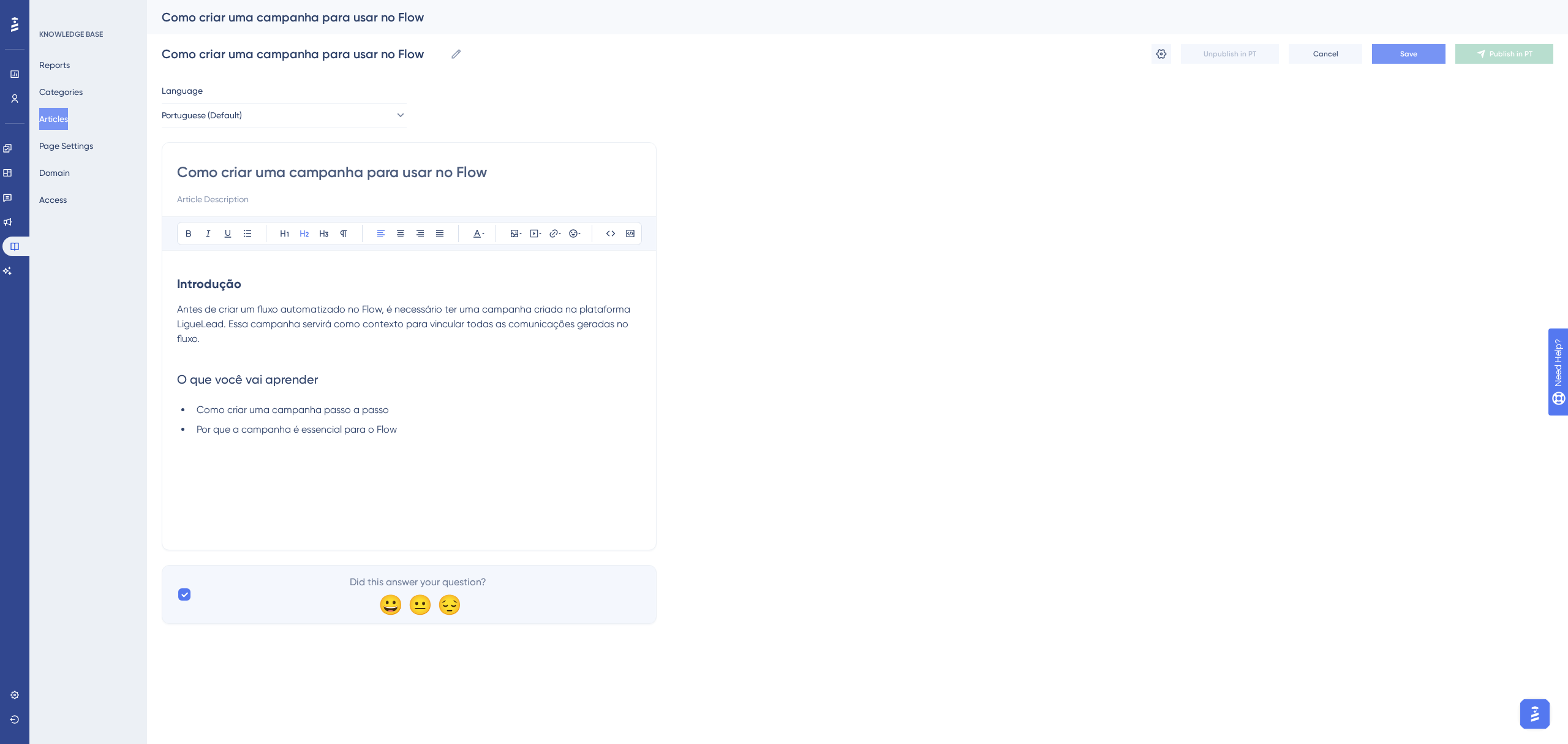
click at [295, 370] on h2 "O que você vai aprender" at bounding box center [408, 379] width 464 height 36
click at [344, 374] on h2 "O que você vai aprender" at bounding box center [408, 379] width 464 height 36
click at [218, 278] on strong "Introdução" at bounding box center [208, 284] width 64 height 15
click at [265, 376] on span "O que você vai aprender" at bounding box center [247, 379] width 141 height 15
drag, startPoint x: 329, startPoint y: 380, endPoint x: 131, endPoint y: 364, distance: 198.6
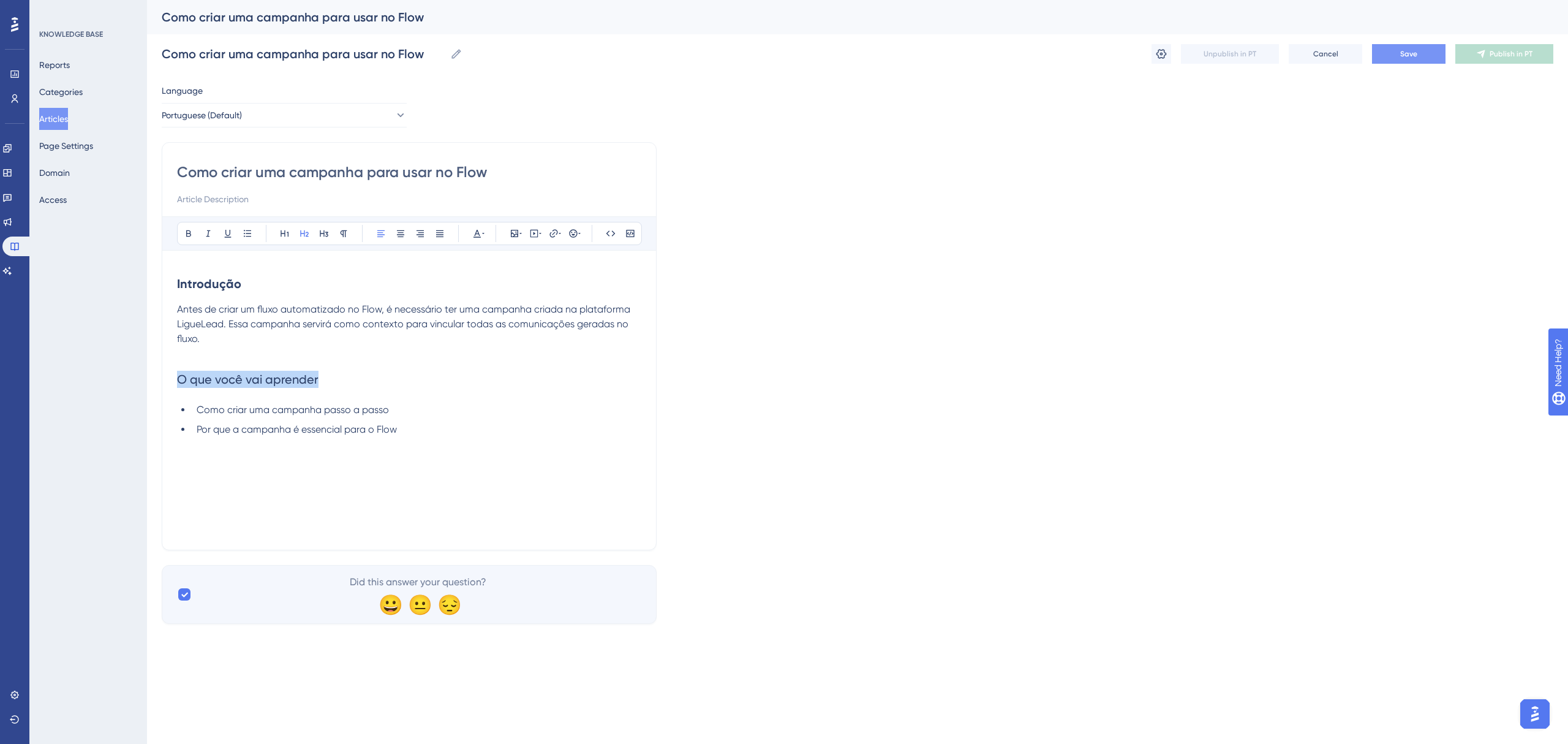
click at [147, 369] on div "Performance Users Engagement Widgets Feedback Product Updates Knowledge Base AI…" at bounding box center [857, 322] width 1421 height 643
click at [186, 233] on icon at bounding box center [189, 233] width 9 height 9
click at [375, 415] on span "Como criar uma campanha passo a passo" at bounding box center [292, 409] width 192 height 11
drag, startPoint x: 462, startPoint y: 421, endPoint x: 462, endPoint y: 429, distance: 8.0
click at [462, 421] on ul "Como criar uma campanha passo a passo Por que a campanha é essencial para o Flow" at bounding box center [408, 420] width 464 height 35
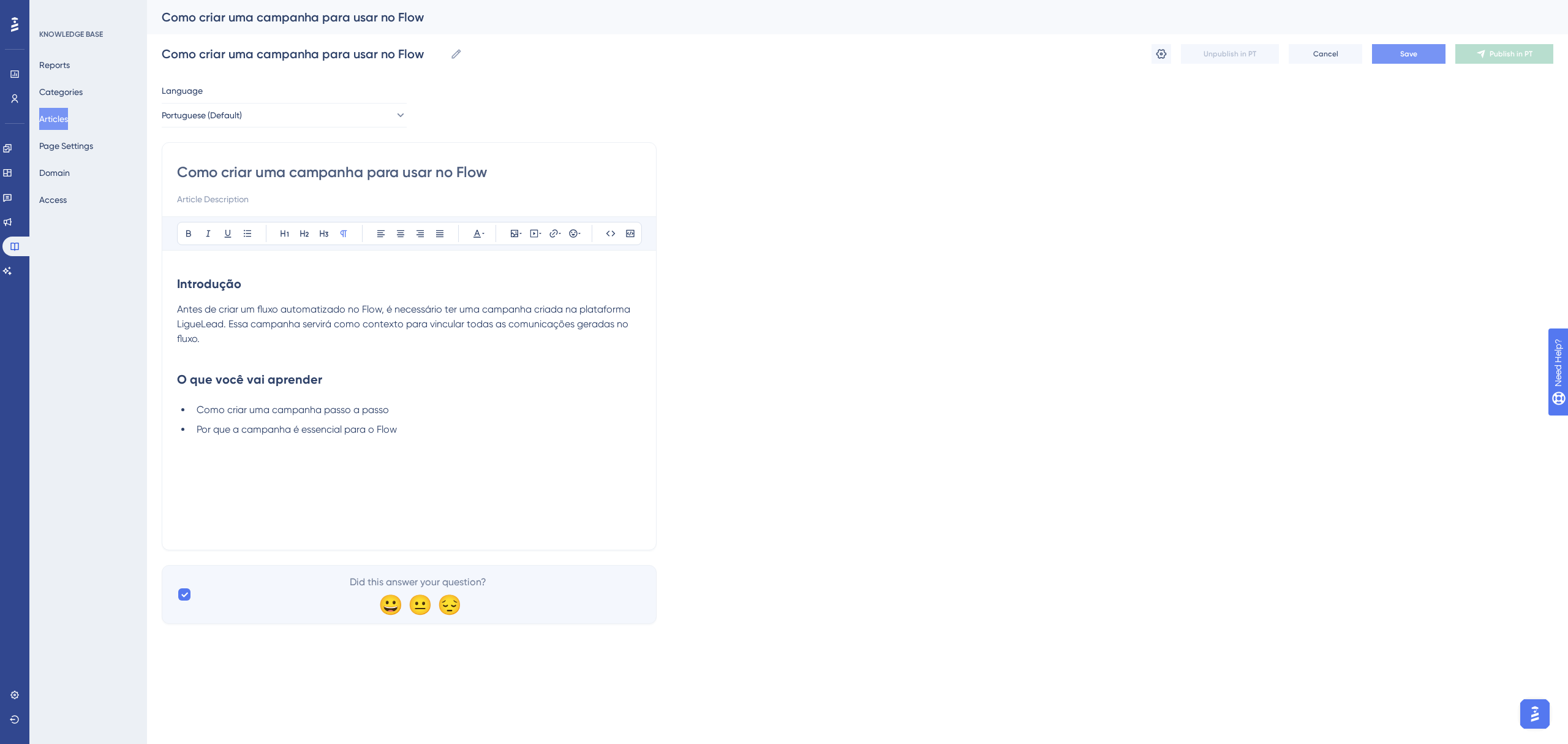
click at [310, 437] on div "Introdução Antes de criar um fluxo automatizado no Flow, é necessário ter uma c…" at bounding box center [408, 400] width 464 height 269
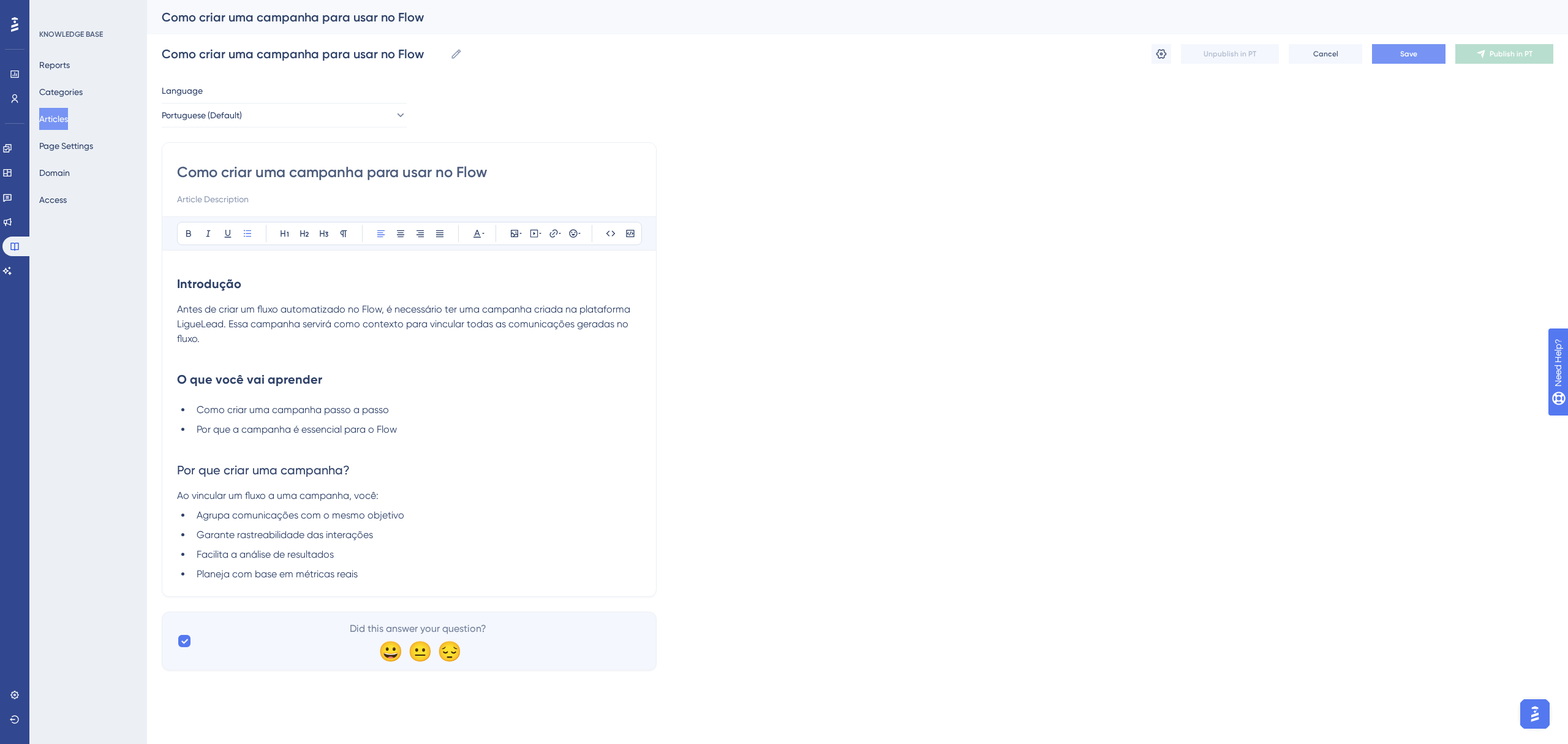
click at [292, 437] on span "Por que criar uma campanha?" at bounding box center [263, 470] width 173 height 15
click at [294, 437] on span "Por que criar uma campanha?" at bounding box center [263, 470] width 173 height 15
click at [295, 437] on span "Por que criar uma campanha?" at bounding box center [263, 470] width 173 height 15
click at [332, 437] on span "Por que criar uma campanha?" at bounding box center [263, 470] width 173 height 15
click at [330, 437] on span "Por que criar uma campanha?" at bounding box center [263, 470] width 173 height 15
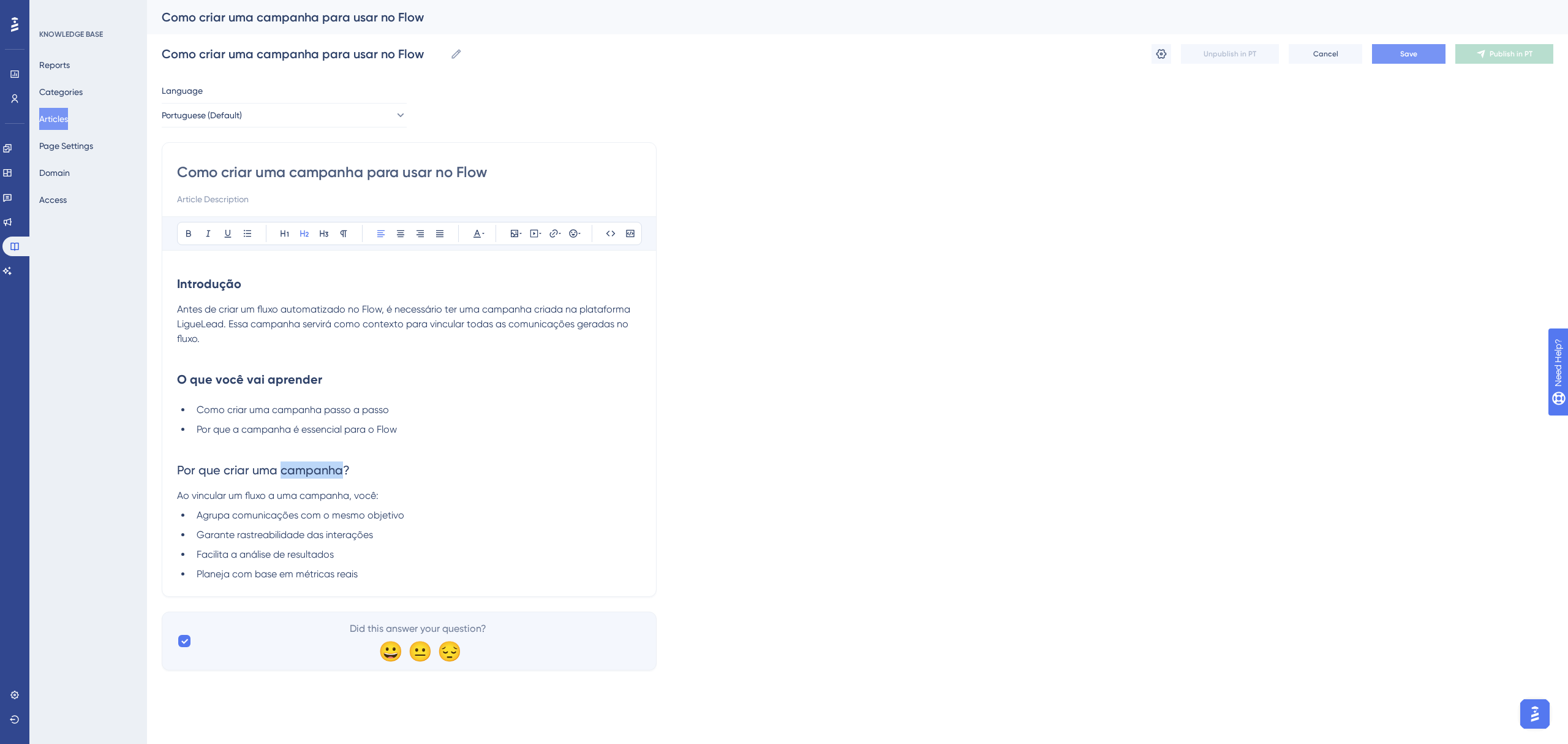
click at [329, 437] on span "Por que criar uma campanha?" at bounding box center [263, 470] width 173 height 15
click at [341, 437] on span "Por que criar uma campanha?" at bounding box center [263, 470] width 173 height 15
drag, startPoint x: 353, startPoint y: 473, endPoint x: 149, endPoint y: 466, distance: 204.1
click at [155, 437] on div "Performance Users Engagement Widgets Feedback Product Updates Knowledge Base AI…" at bounding box center [857, 345] width 1421 height 690
click at [189, 240] on button at bounding box center [189, 234] width 17 height 17
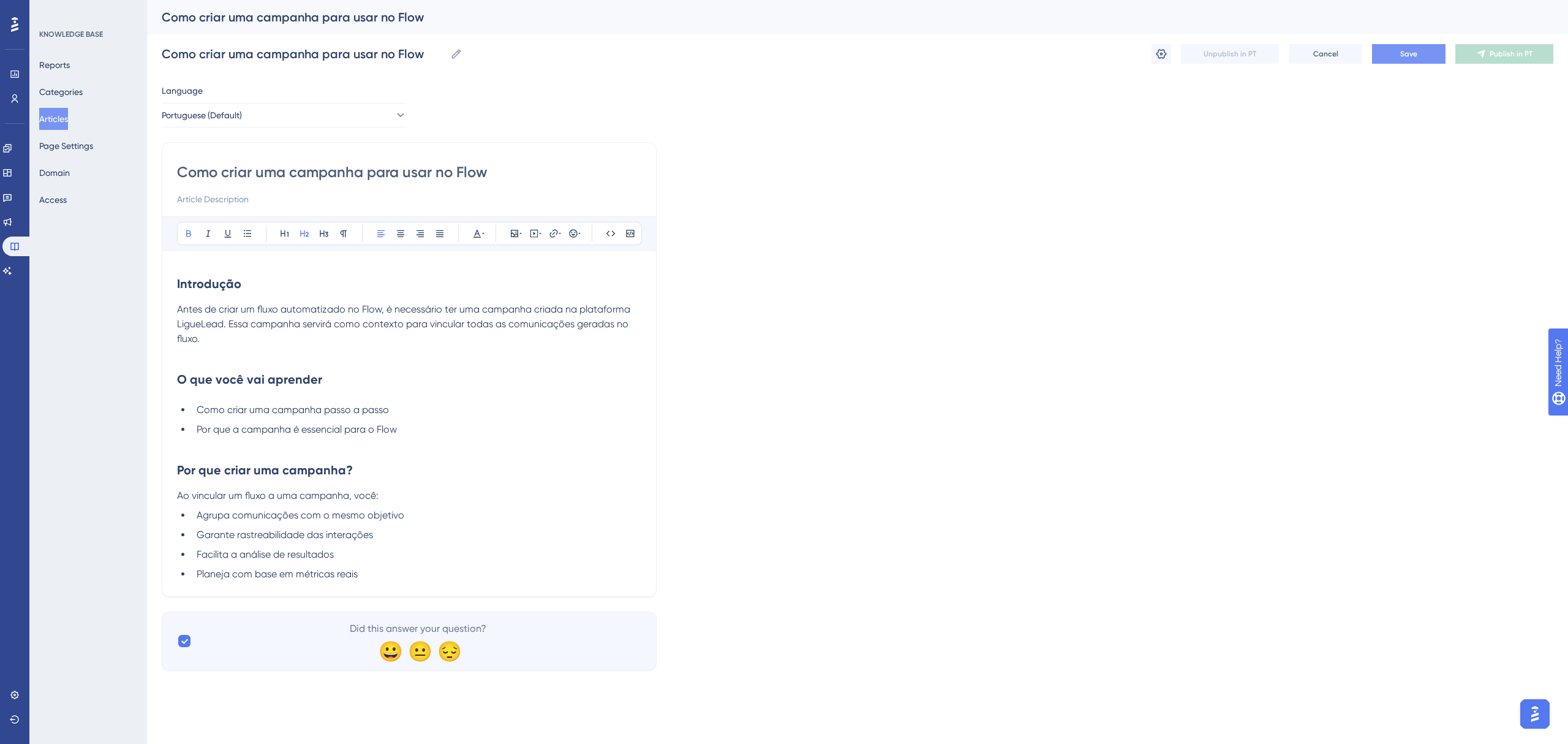
click at [407, 437] on li "Planeja com base em métricas reais" at bounding box center [416, 574] width 449 height 15
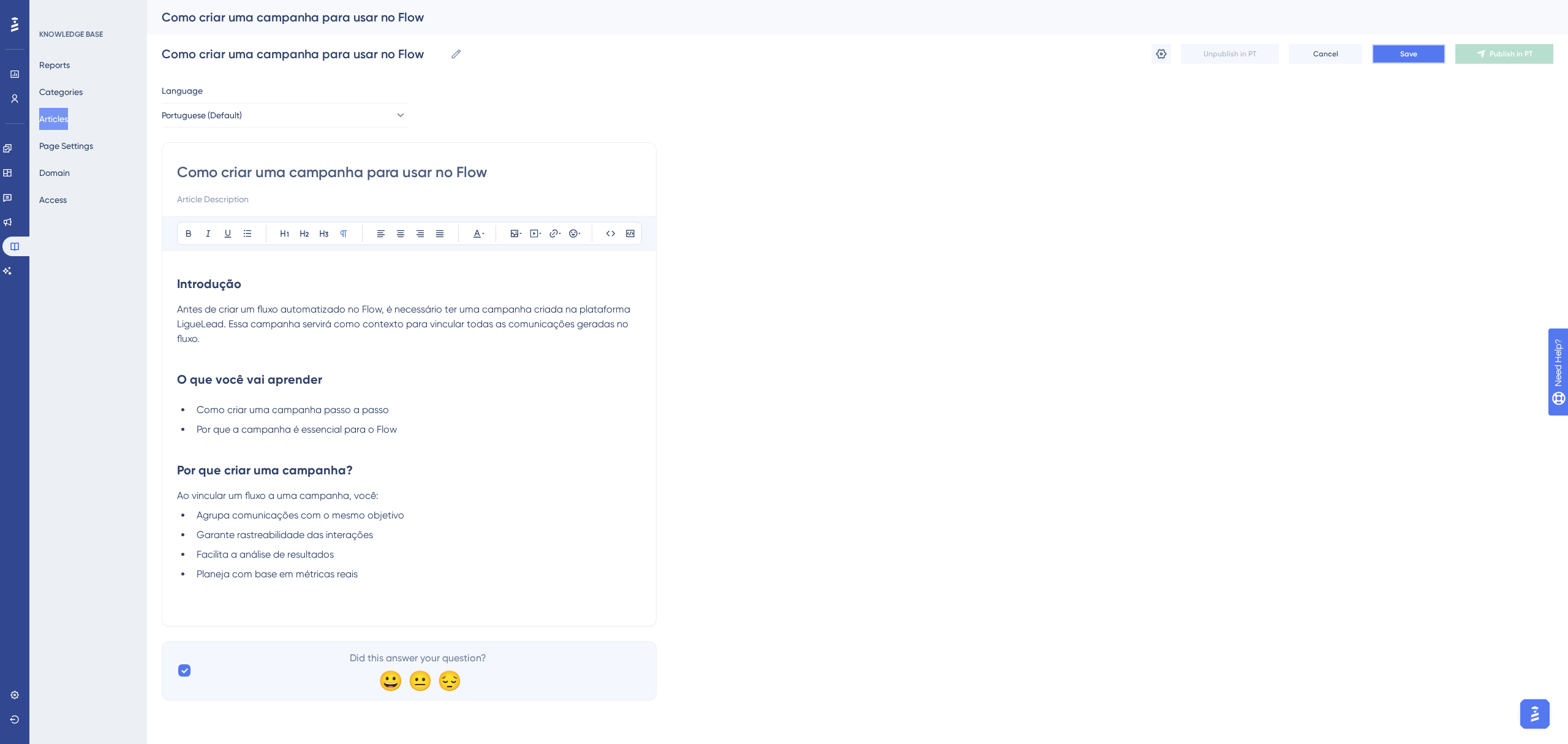
click at [1032, 57] on button "Save" at bounding box center [1408, 53] width 74 height 20
click at [212, 437] on p at bounding box center [408, 604] width 464 height 15
click at [188, 437] on p at bounding box center [408, 604] width 464 height 15
click at [244, 437] on span "Passo a passo: como criar uma campanha" at bounding box center [272, 603] width 192 height 11
click at [245, 437] on span "Passo a passo: como criar uma campanha" at bounding box center [272, 603] width 192 height 11
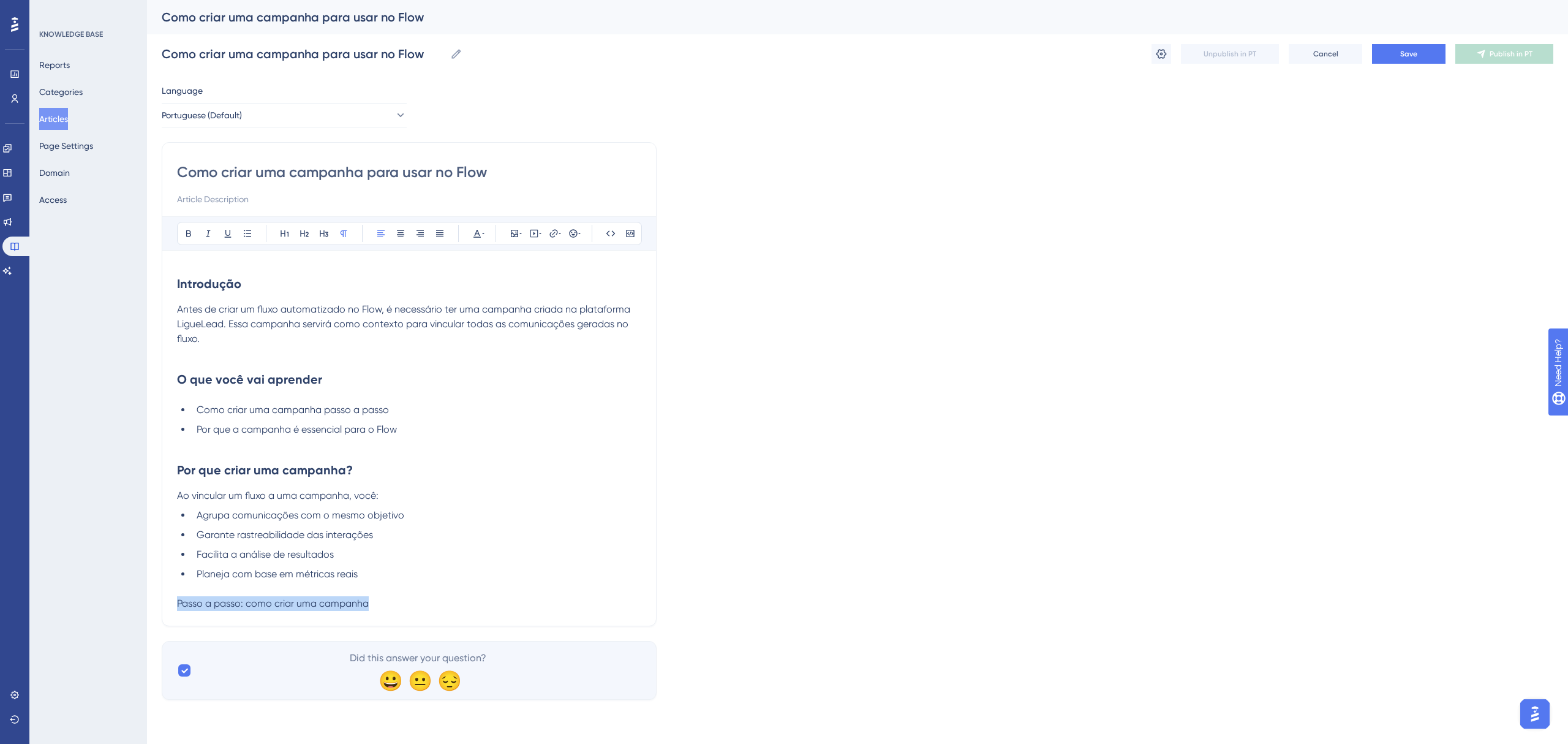
click at [246, 437] on span "Passo a passo: como criar uma campanha" at bounding box center [272, 603] width 192 height 11
click at [190, 234] on icon at bounding box center [188, 233] width 5 height 7
click at [304, 231] on icon at bounding box center [305, 233] width 9 height 9
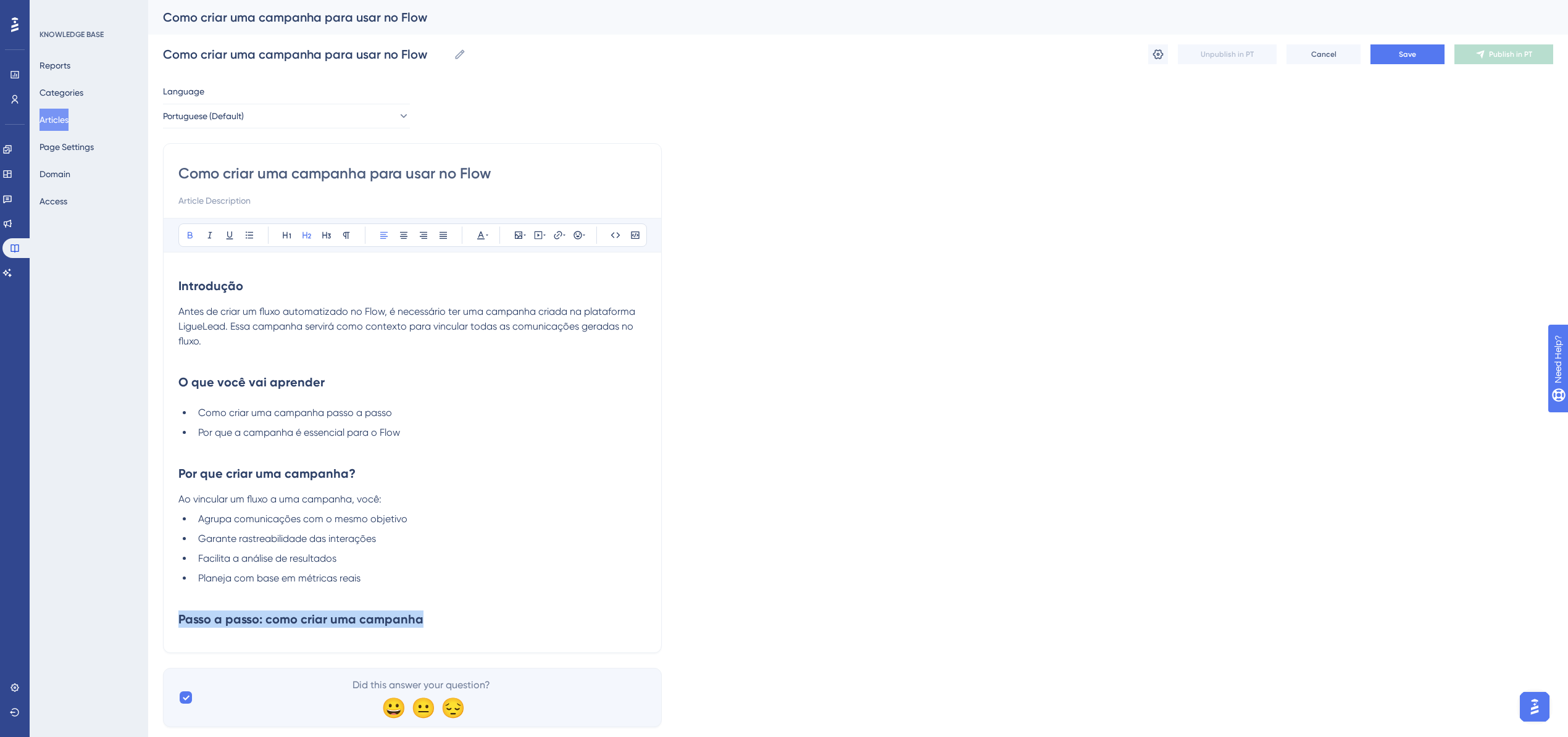
click at [440, 441] on h2 "Passo a passo: como criar uma campanha" at bounding box center [412, 618] width 468 height 37
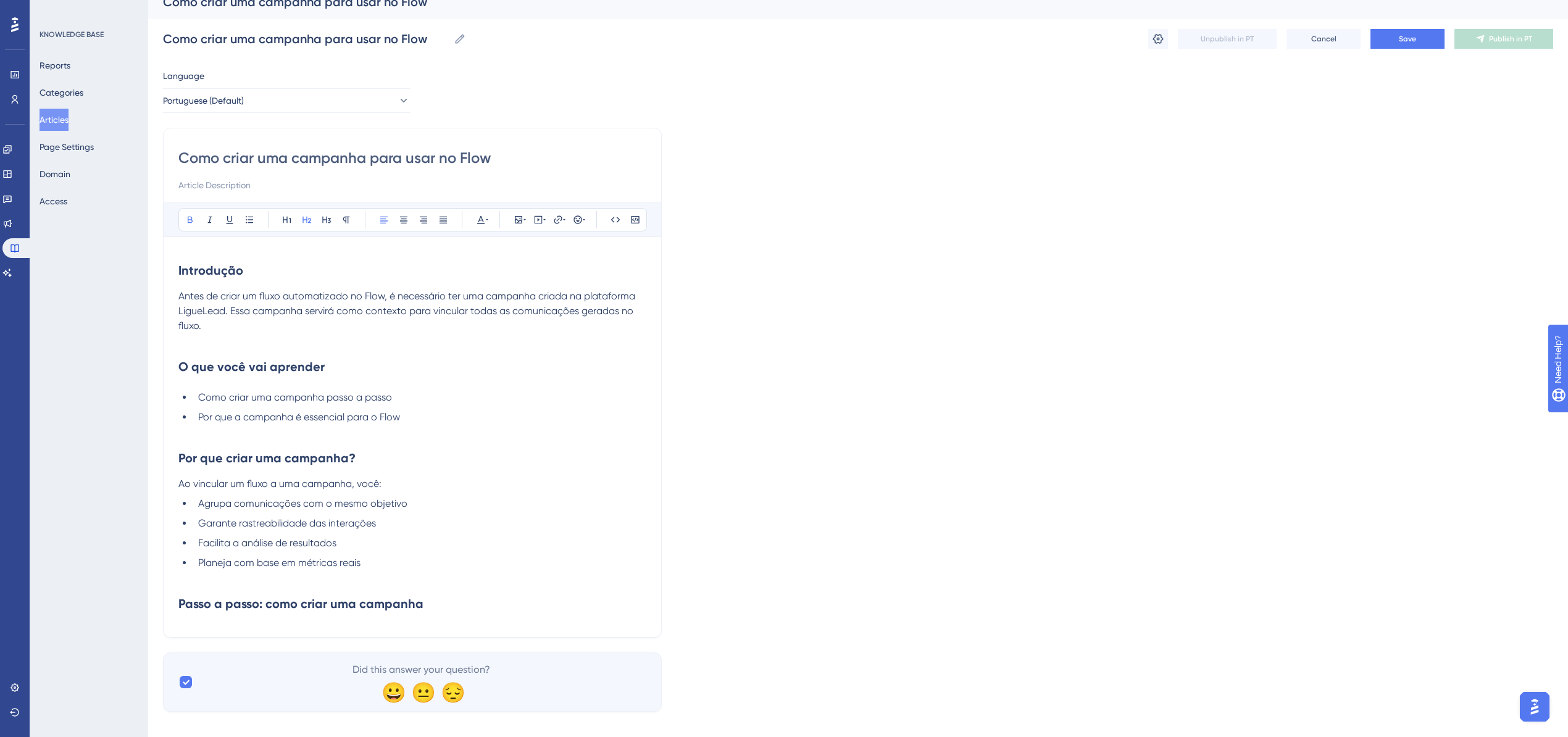
scroll to position [30, 0]
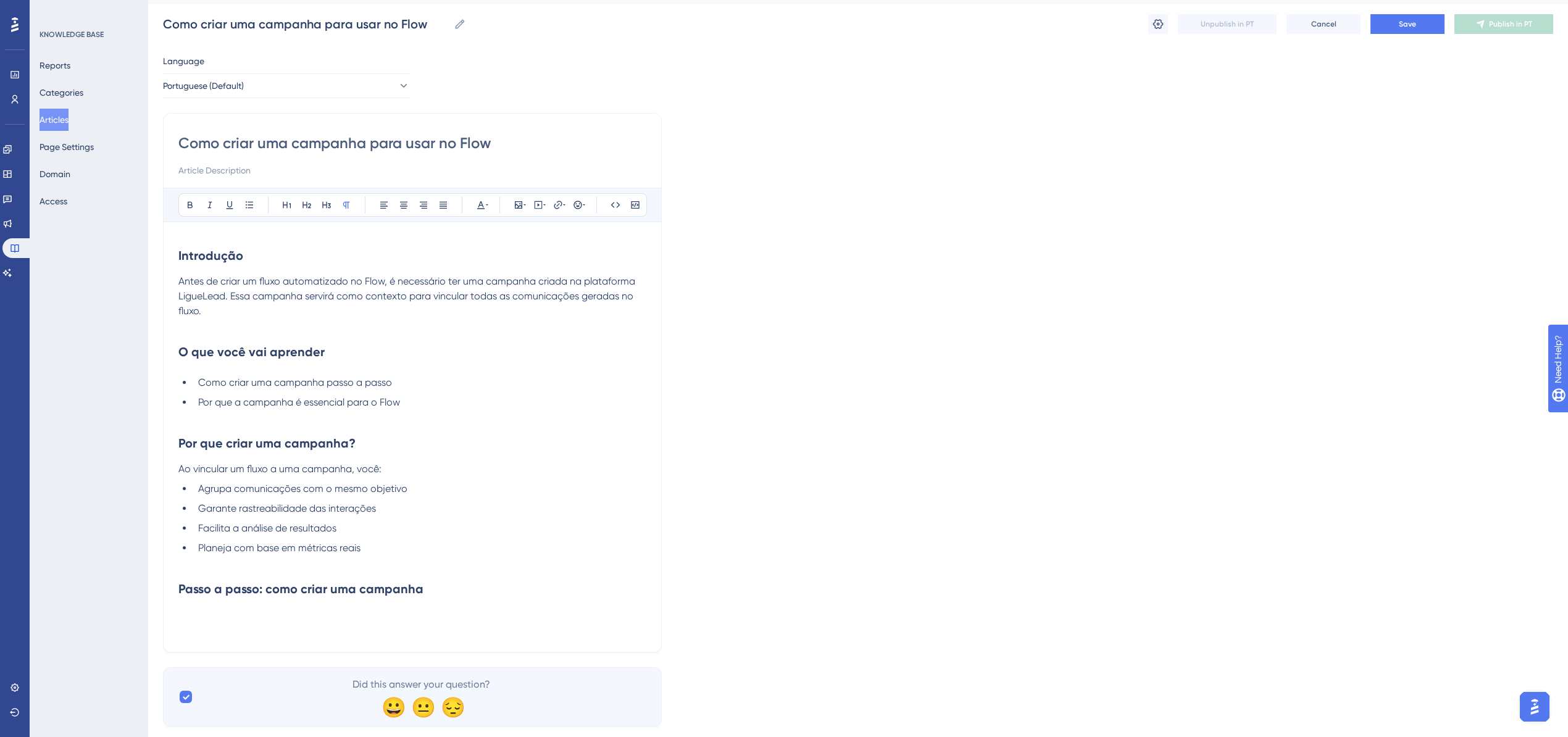
click at [230, 441] on p at bounding box center [412, 615] width 468 height 15
click at [1040, 18] on button "Save" at bounding box center [1407, 24] width 74 height 20
drag, startPoint x: 208, startPoint y: 617, endPoint x: 190, endPoint y: 618, distance: 18.0
click at [206, 441] on p at bounding box center [412, 615] width 468 height 15
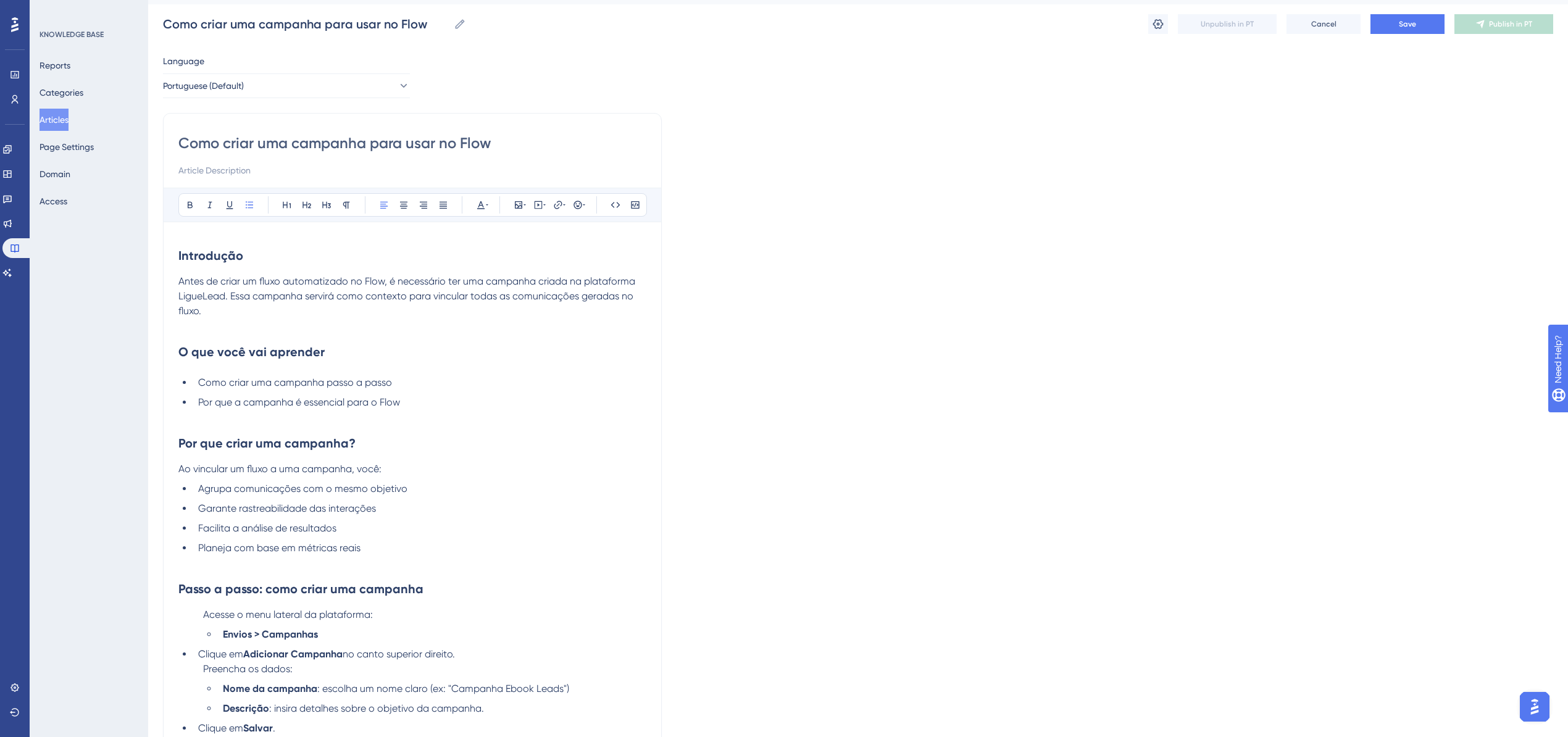
scroll to position [112, 0]
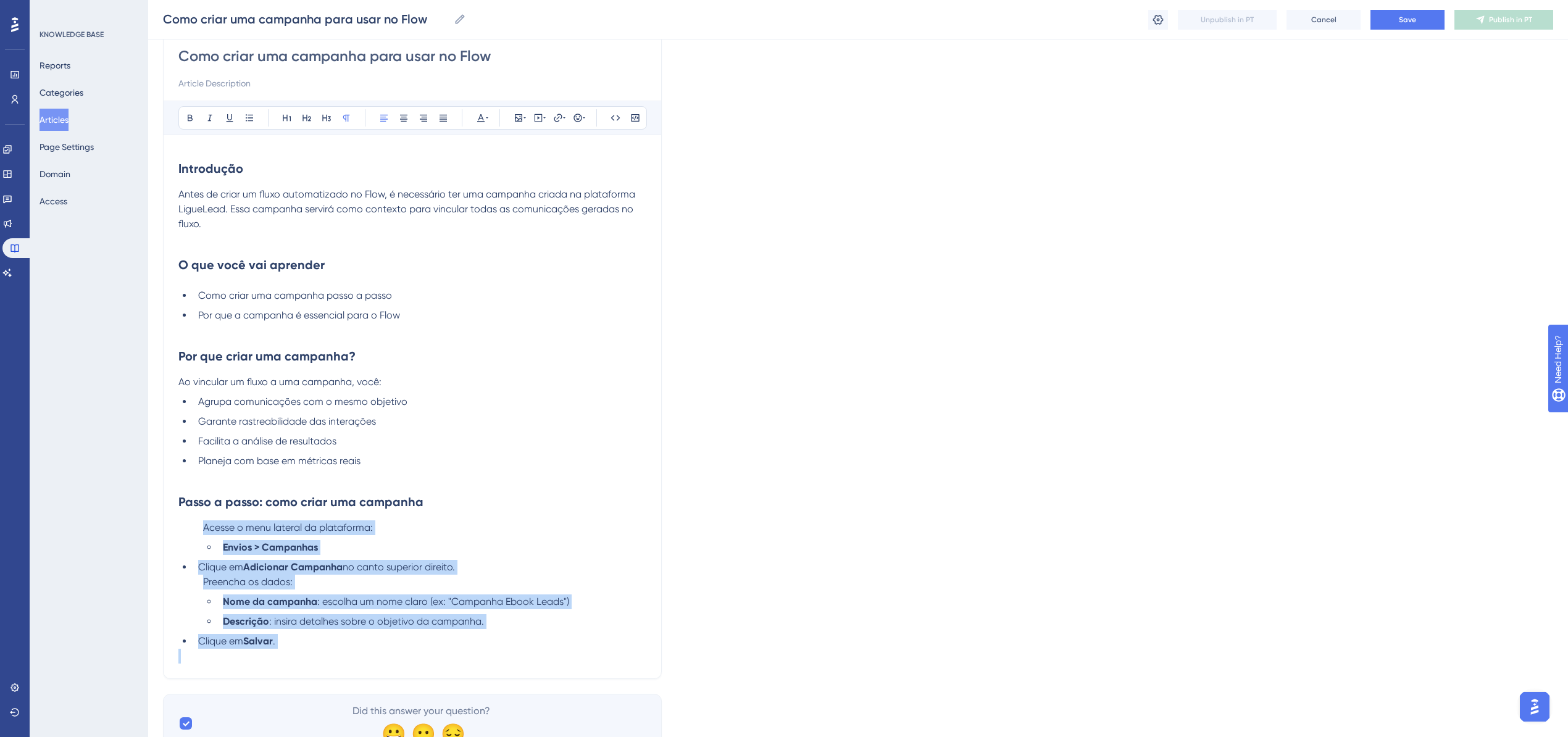
drag, startPoint x: 302, startPoint y: 654, endPoint x: 166, endPoint y: 523, distance: 188.8
click at [166, 441] on div "Como criar uma campanha para usar no Flow Bold Italic Underline Bullet Point He…" at bounding box center [412, 353] width 499 height 653
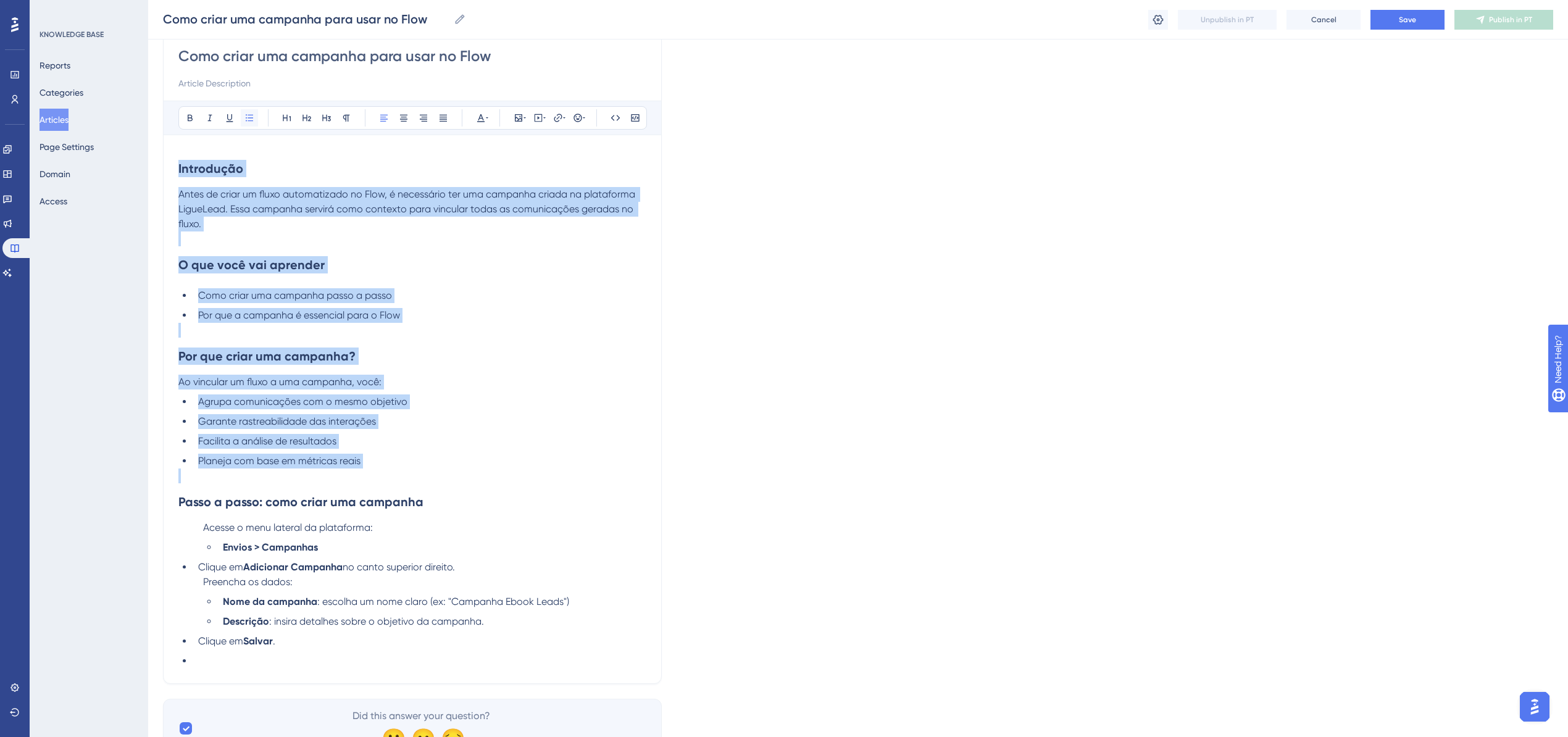
click at [243, 112] on button at bounding box center [250, 118] width 17 height 17
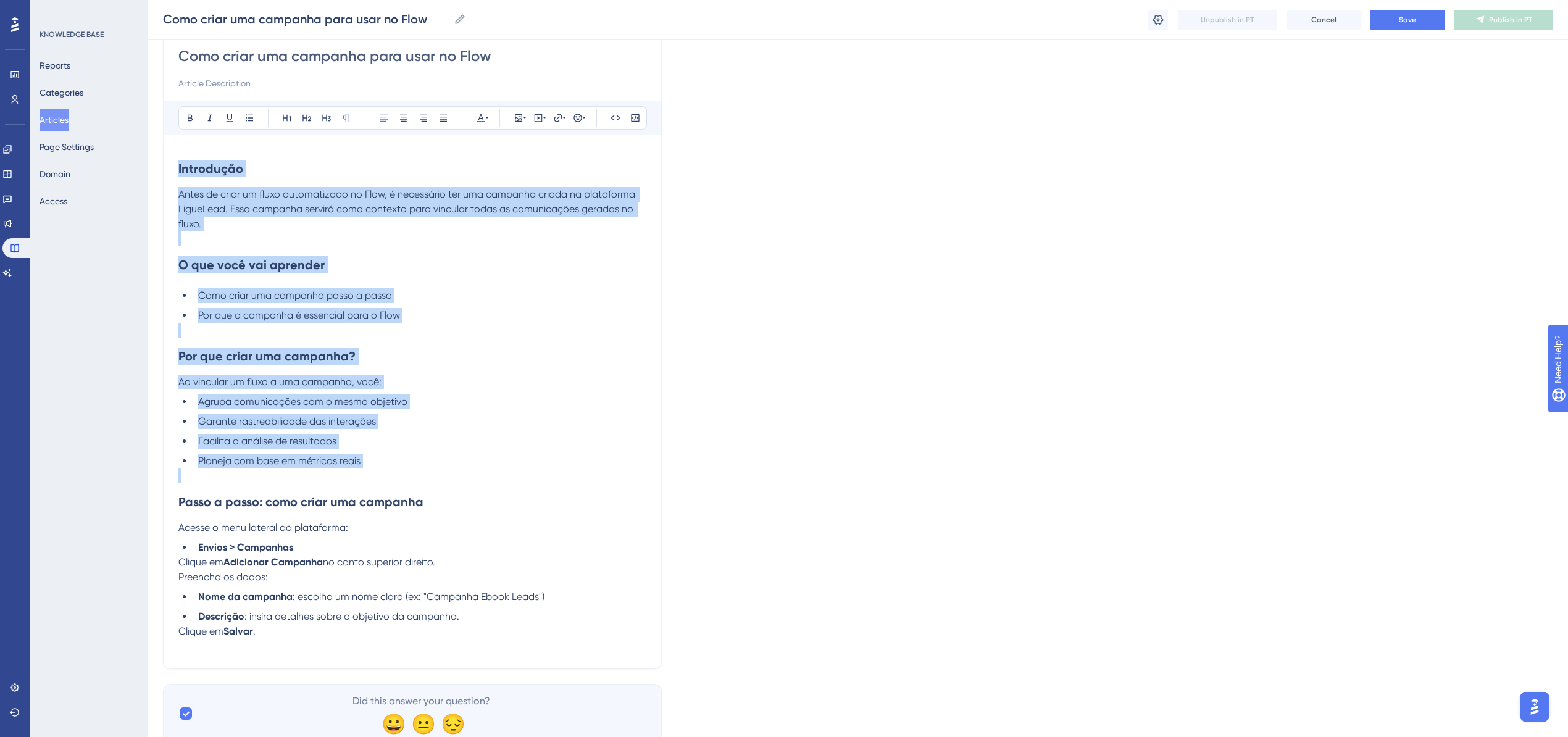
click at [281, 441] on ul "Nome da campanha : escolha um nome claro (ex: "Campanha Ebook Leads") Descrição…" at bounding box center [412, 606] width 468 height 35
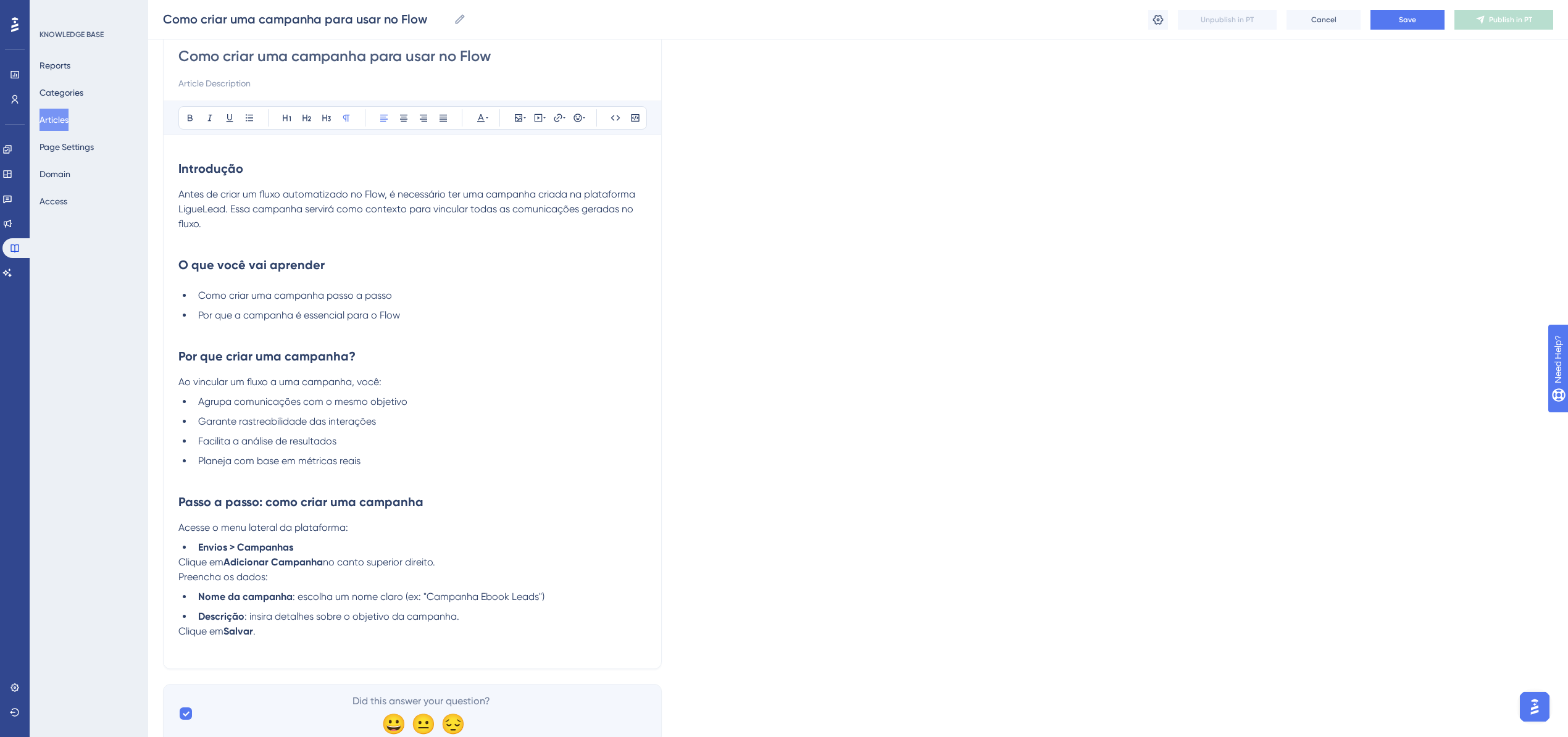
click at [257, 441] on p at bounding box center [412, 646] width 468 height 15
click at [295, 441] on li "Envios > Campanhas" at bounding box center [419, 548] width 453 height 15
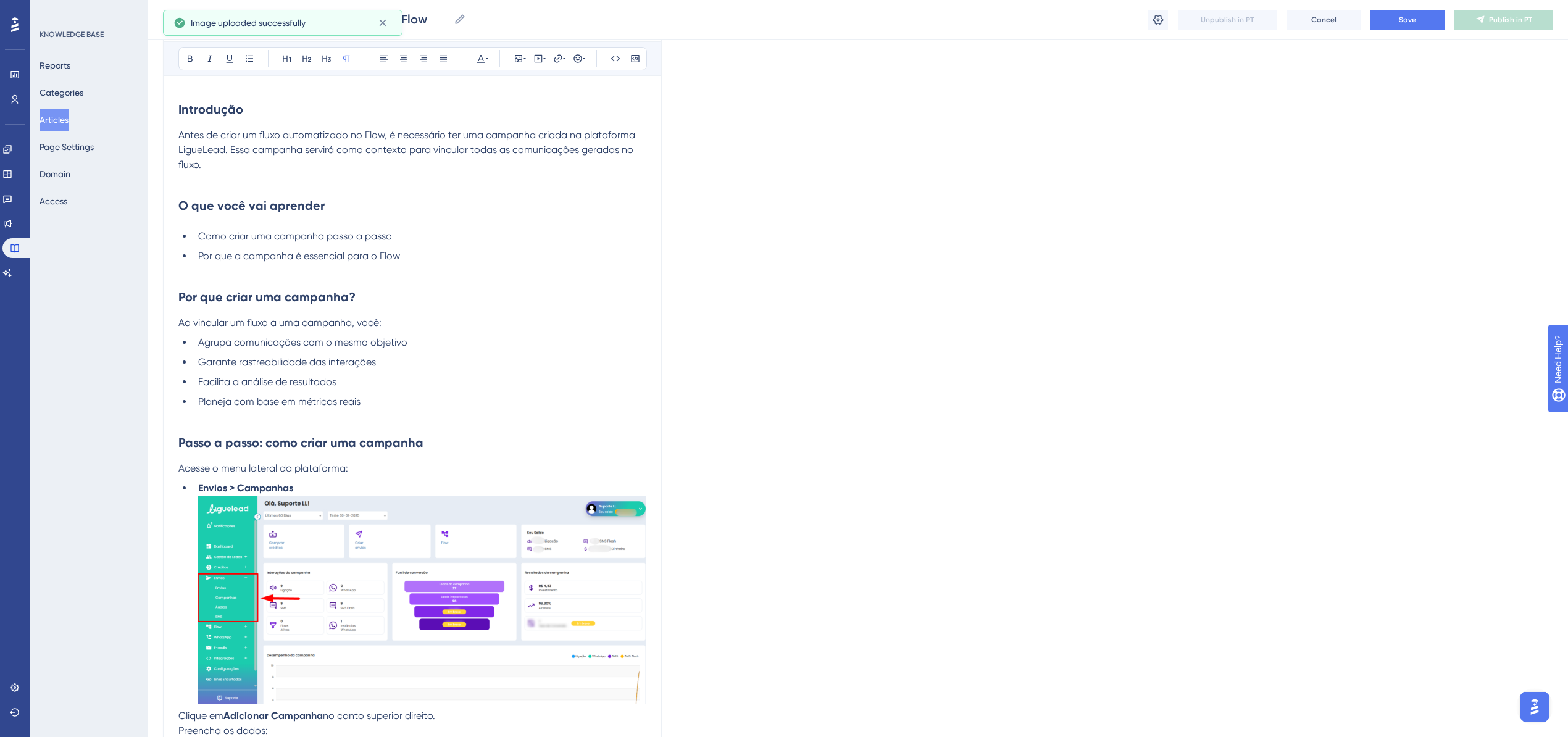
scroll to position [277, 0]
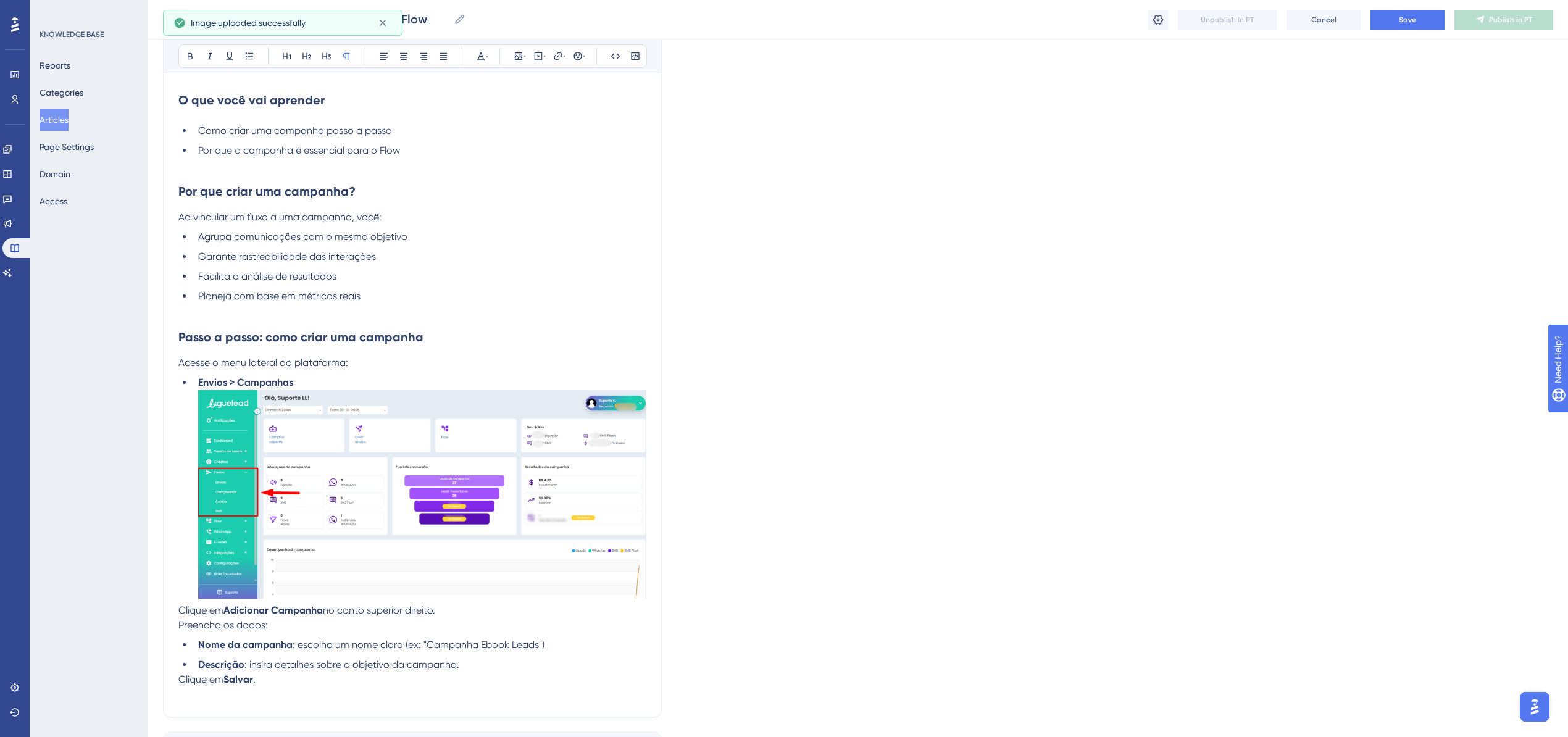
click at [362, 441] on img at bounding box center [422, 494] width 448 height 209
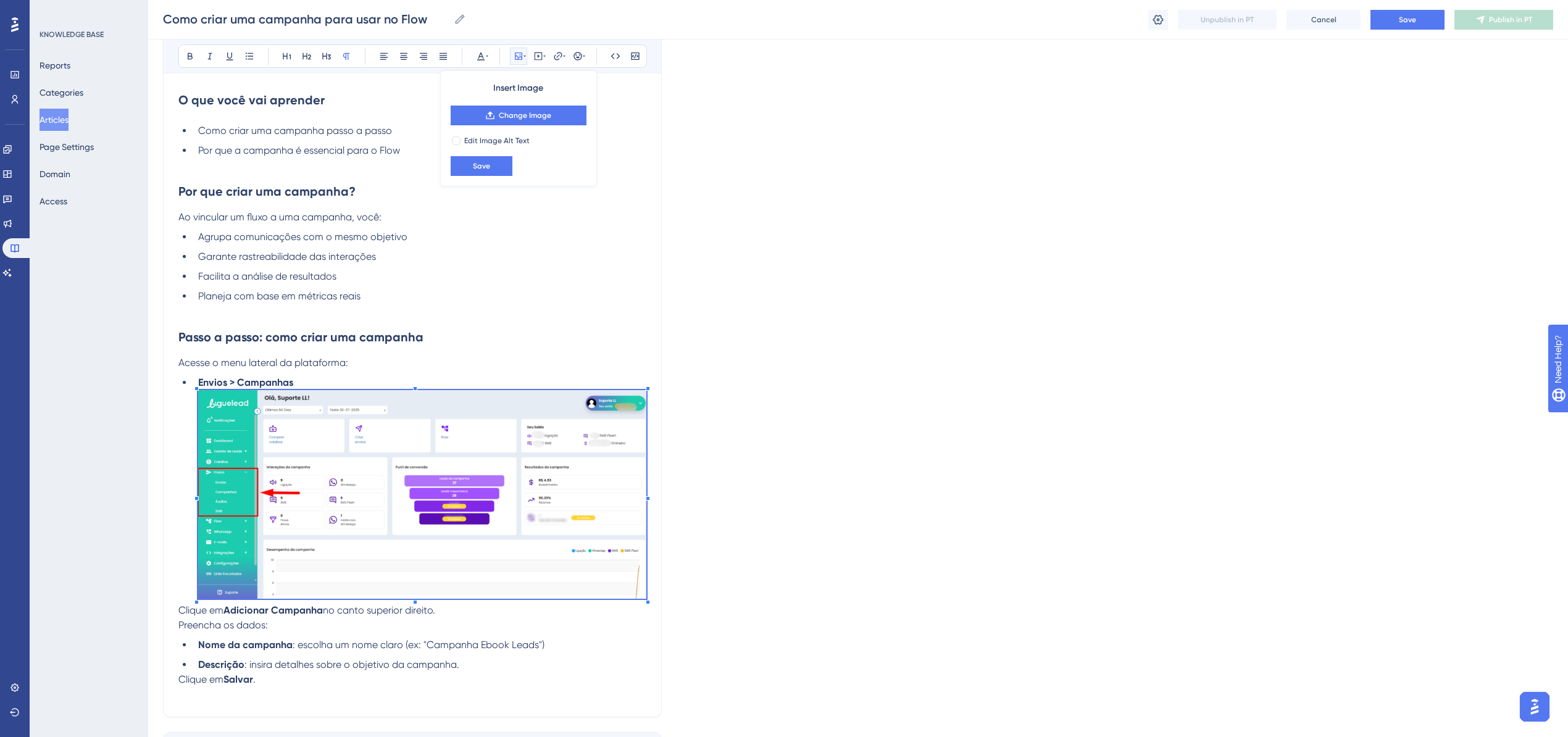
click at [656, 441] on div "Como criar uma campanha para usar no Flow Bold Italic Underline Bullet Point He…" at bounding box center [412, 289] width 499 height 856
click at [178, 441] on ul "Envios > Campanhas" at bounding box center [412, 489] width 468 height 228
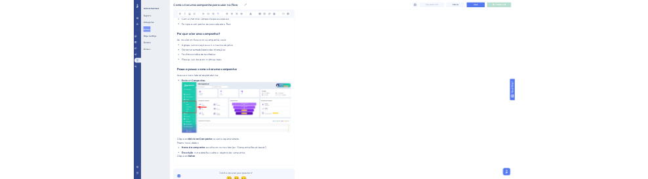
scroll to position [410, 13]
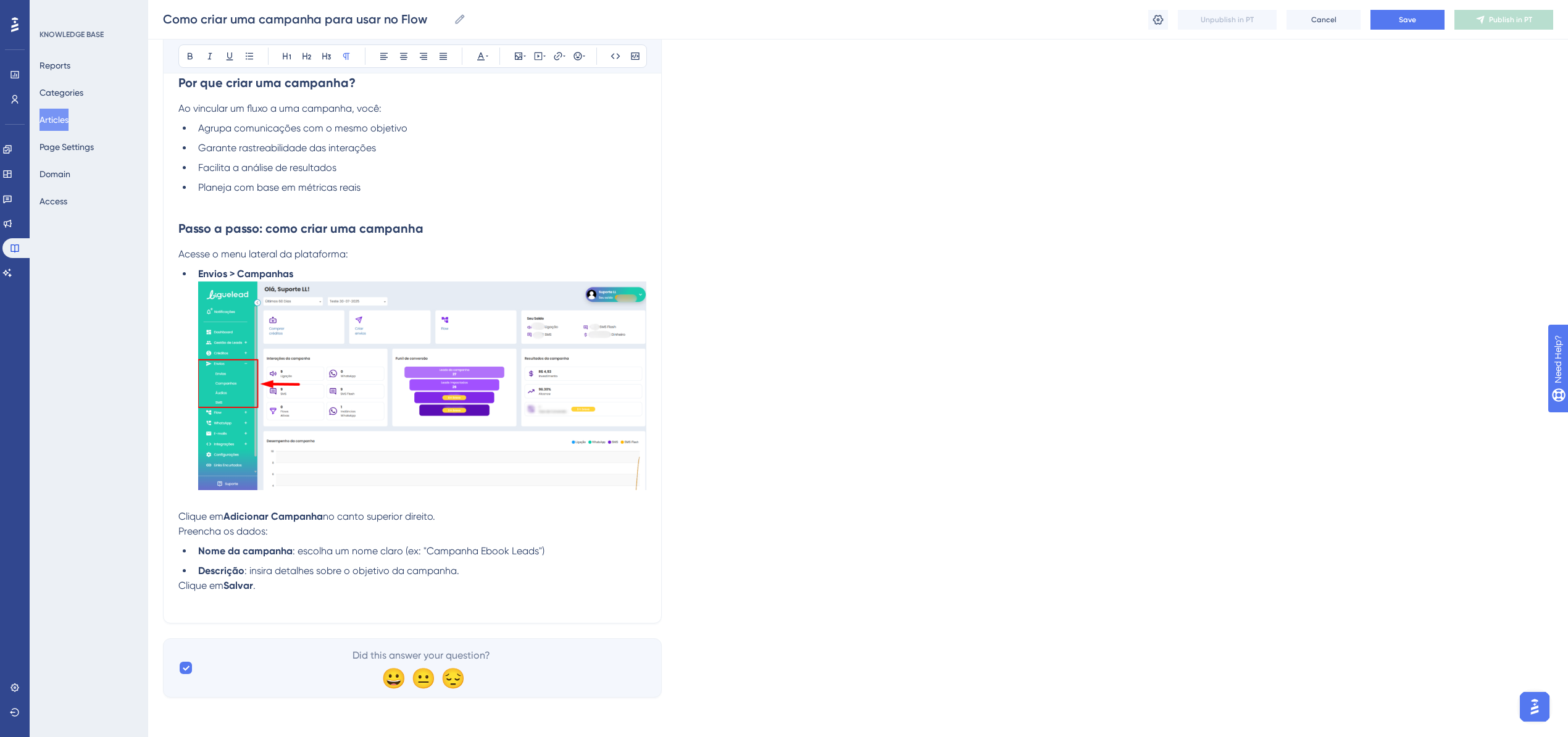
click at [266, 441] on p at bounding box center [412, 601] width 468 height 15
click at [887, 193] on div "Language Portuguese (Default) Como criar uma campanha para usar no Flow Bold It…" at bounding box center [858, 195] width 1390 height 1003
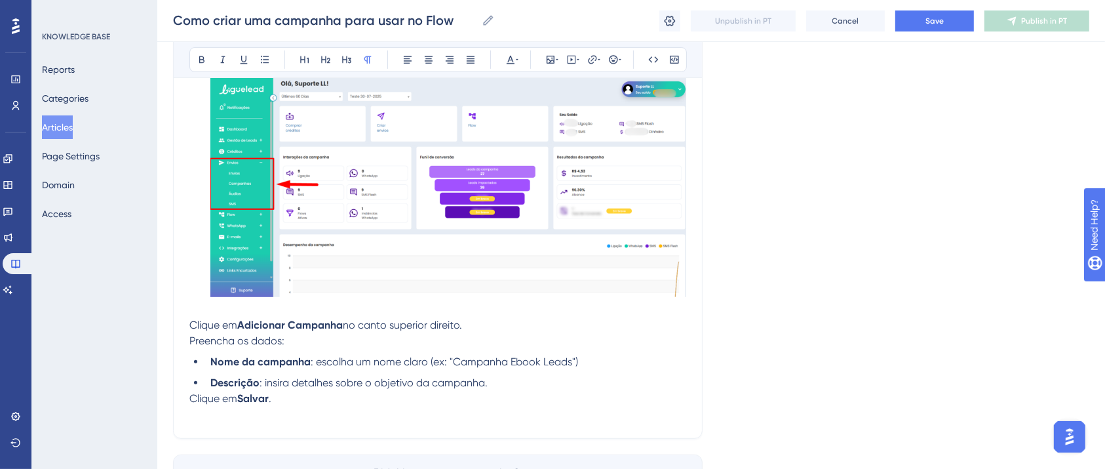
scroll to position [672, 13]
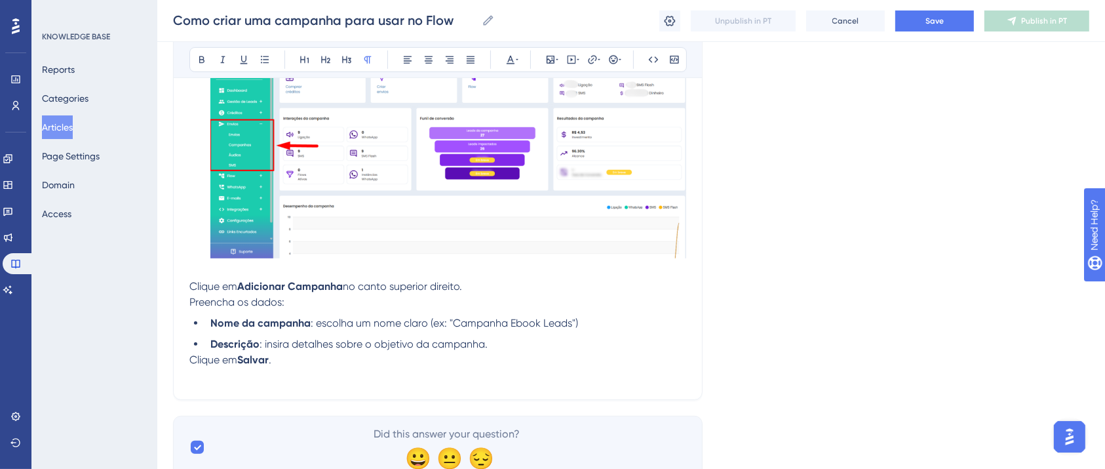
click at [313, 302] on p "Preencha os dados: Nome da campanha : escolha um nome claro (ex: "Campanha Eboo…" at bounding box center [437, 323] width 497 height 58
click at [470, 288] on p "Clique em Adicionar Campanha no canto superior direito." at bounding box center [437, 287] width 497 height 16
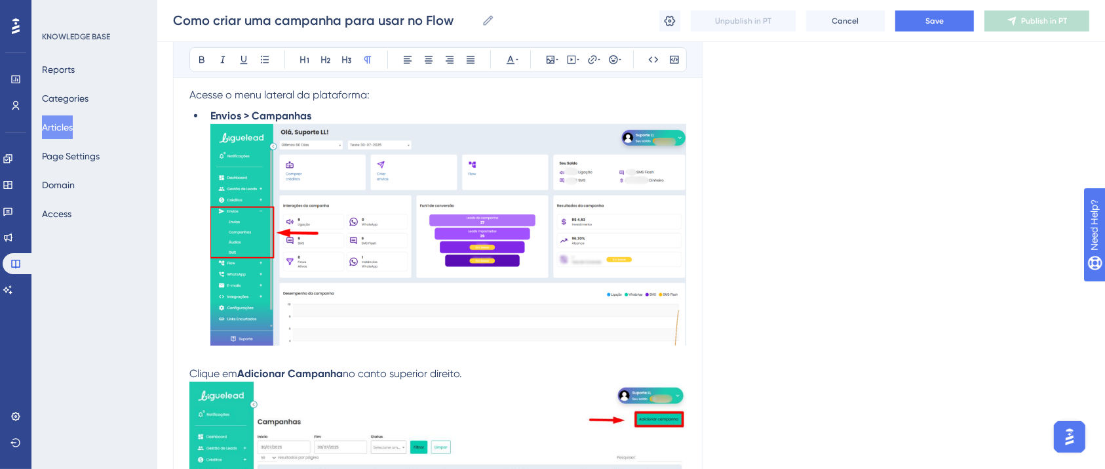
scroll to position [498, 13]
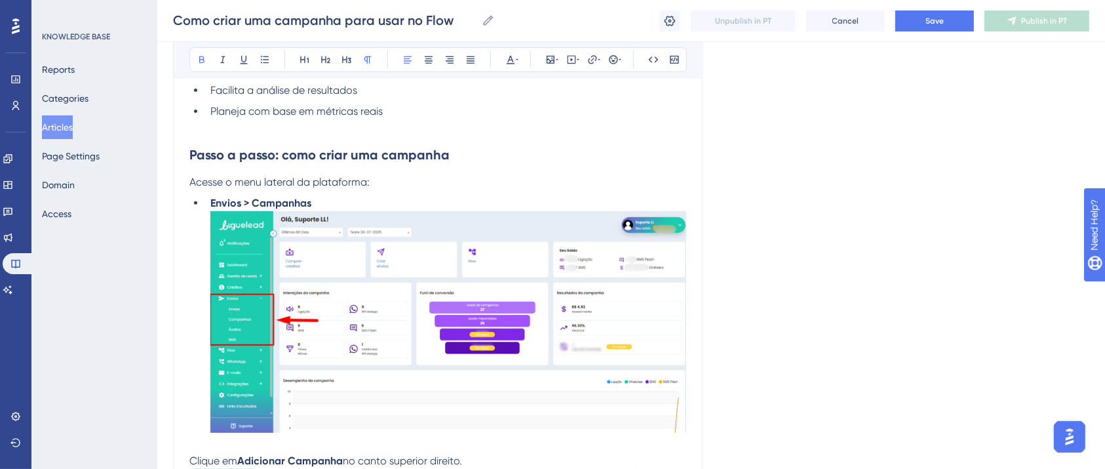
click at [210, 202] on strong "Envios > Campanhas" at bounding box center [260, 203] width 101 height 12
click at [205, 208] on li "Envios > Campanhas" at bounding box center [445, 324] width 481 height 258
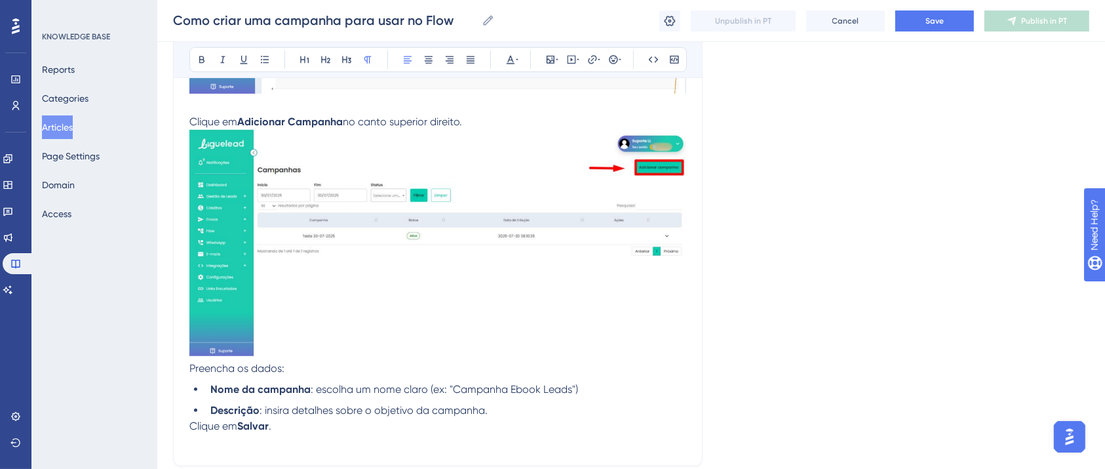
scroll to position [847, 13]
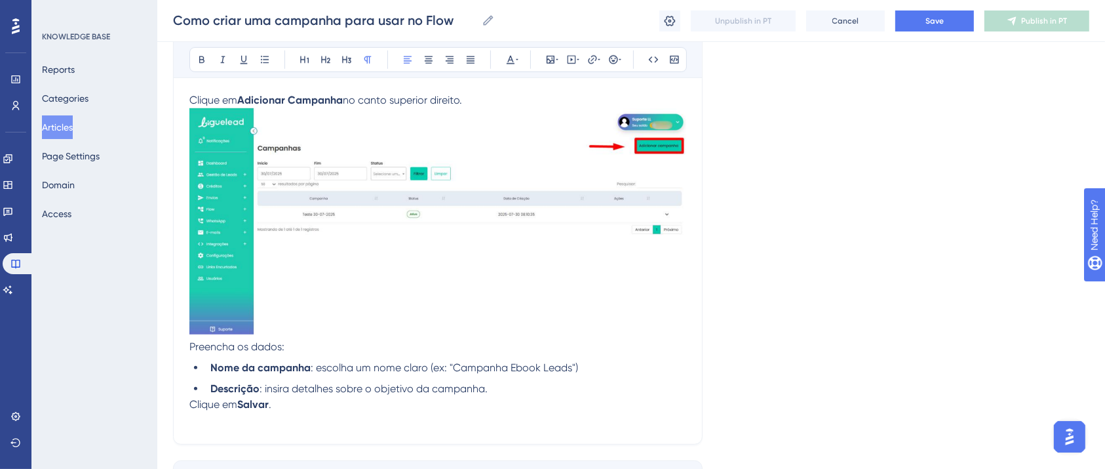
click at [276, 343] on p "Preencha os dados: Nome da campanha : escolha um nome claro (ex: "Campanha Eboo…" at bounding box center [437, 368] width 497 height 58
click at [540, 391] on li "Descrição : insira detalhes sobre o objetivo da campanha." at bounding box center [445, 389] width 481 height 16
click at [205, 372] on li "Nome da campanha : escolha um nome claro (ex: "Campanha Ebook Leads")" at bounding box center [445, 368] width 481 height 16
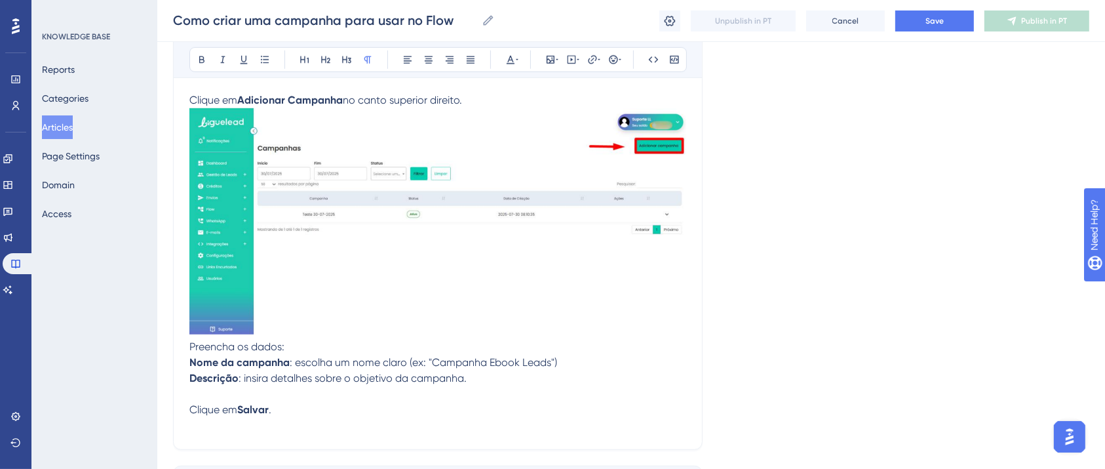
click at [209, 395] on p "Descrição : insira detalhes sobre o objetivo da campanha." at bounding box center [437, 385] width 497 height 31
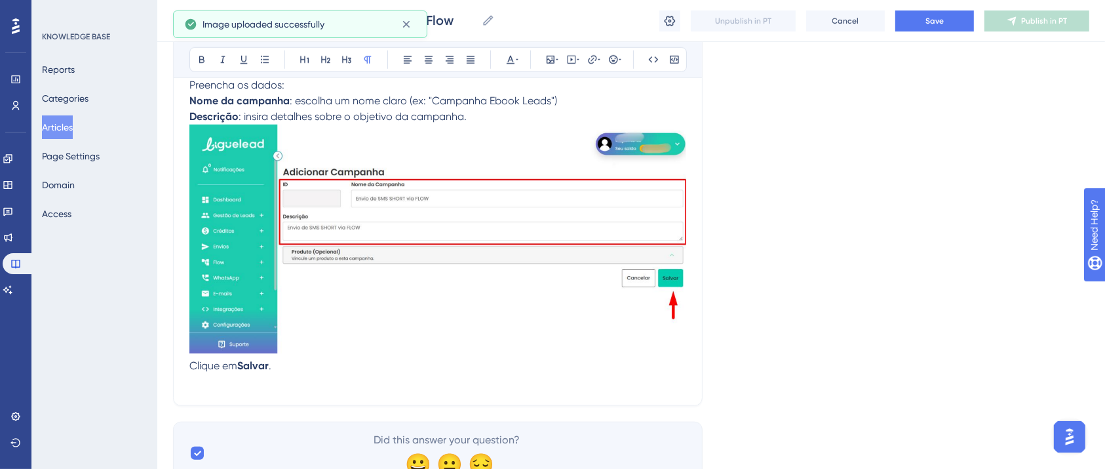
scroll to position [1109, 13]
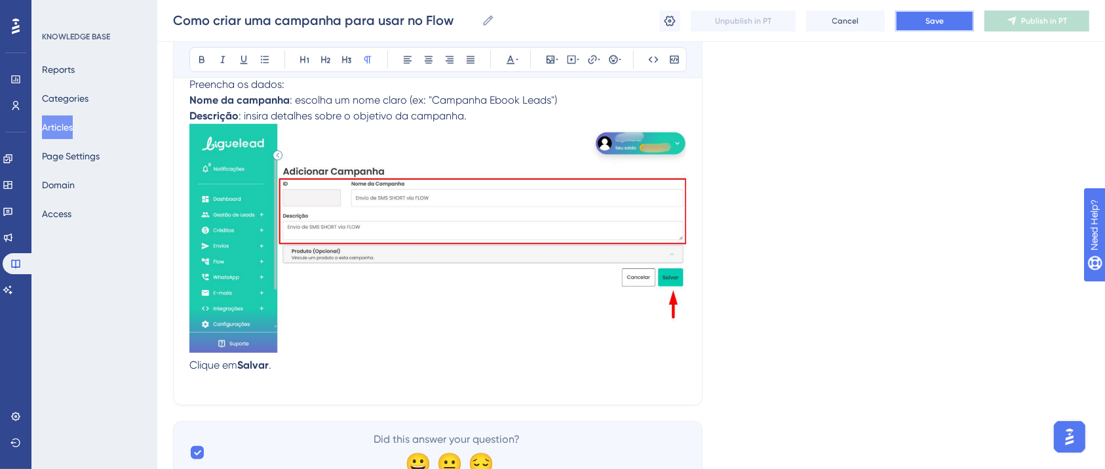
click at [933, 16] on span "Save" at bounding box center [935, 21] width 18 height 10
click at [276, 370] on p "Clique em [GEOGRAPHIC_DATA] ." at bounding box center [437, 365] width 497 height 16
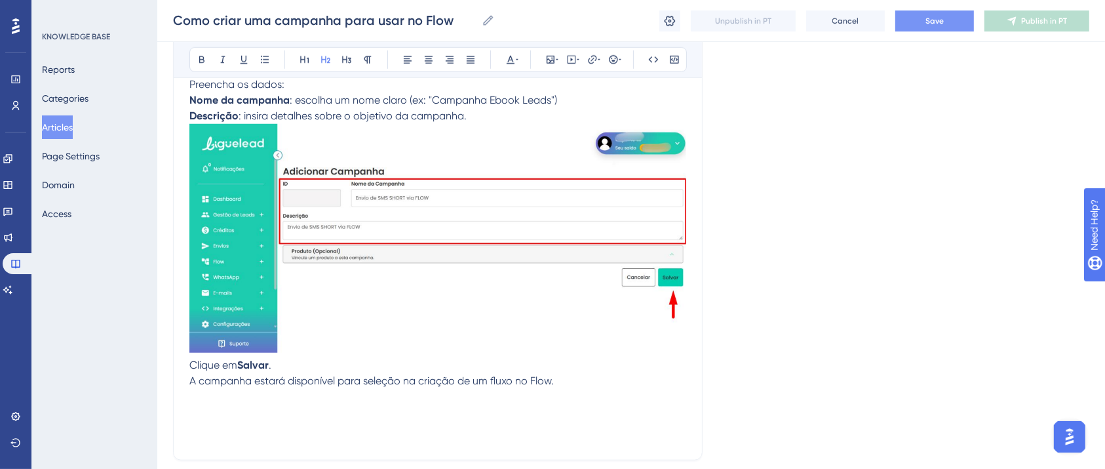
click at [189, 399] on h2 at bounding box center [437, 408] width 497 height 39
click at [189, 416] on h2 at bounding box center [437, 408] width 497 height 39
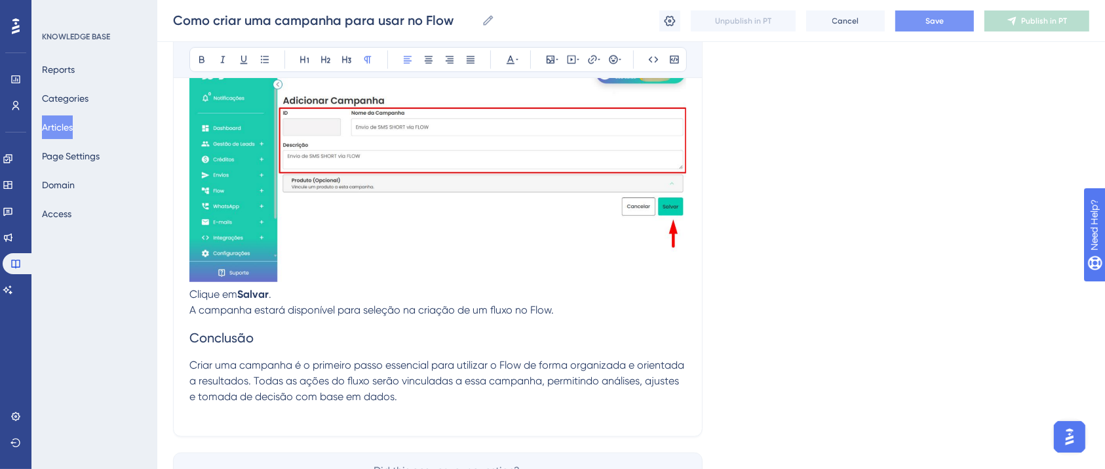
scroll to position [1196, 13]
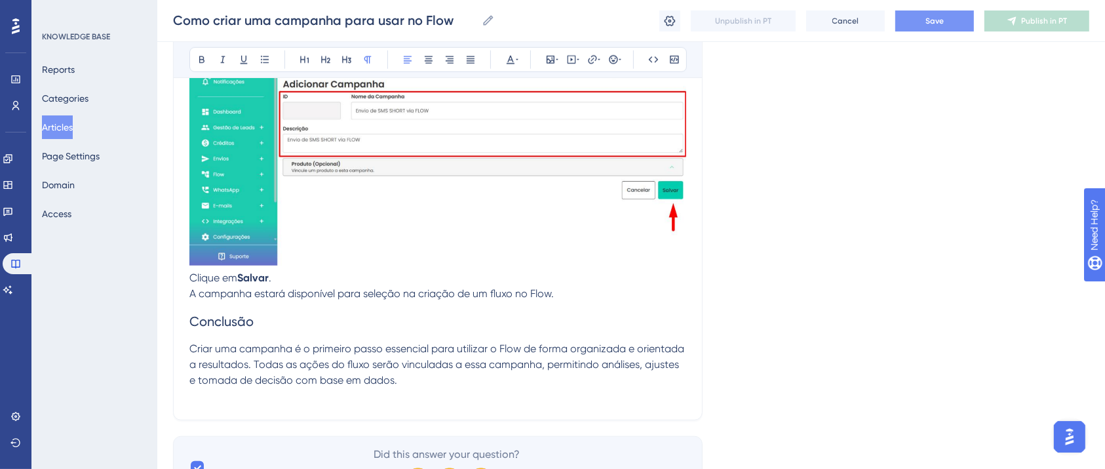
click at [210, 313] on span "Conclusão" at bounding box center [221, 321] width 64 height 16
click at [193, 52] on button at bounding box center [202, 59] width 18 height 18
click at [937, 27] on button "Save" at bounding box center [934, 20] width 79 height 21
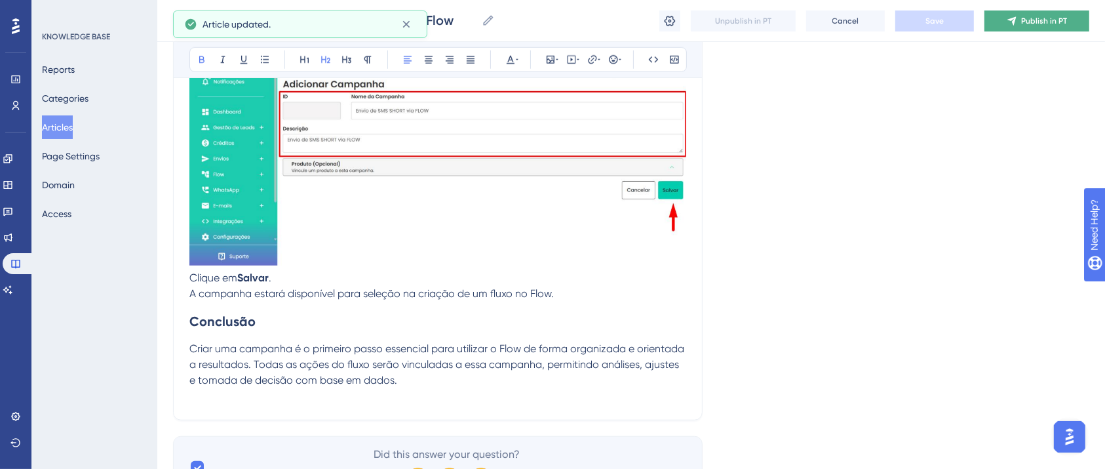
click at [1003, 18] on button "Publish in PT" at bounding box center [1037, 20] width 105 height 21
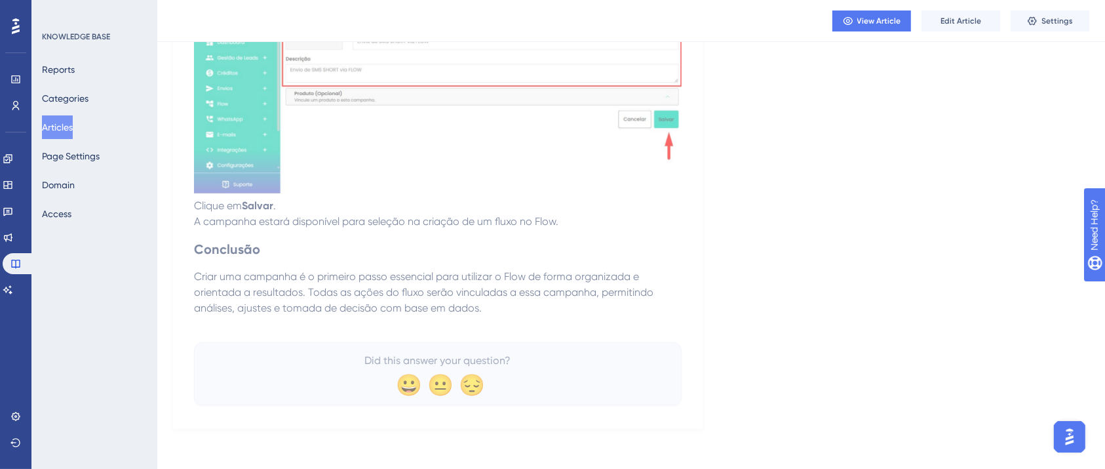
scroll to position [1190, 13]
click at [65, 95] on button "Categories" at bounding box center [65, 99] width 47 height 24
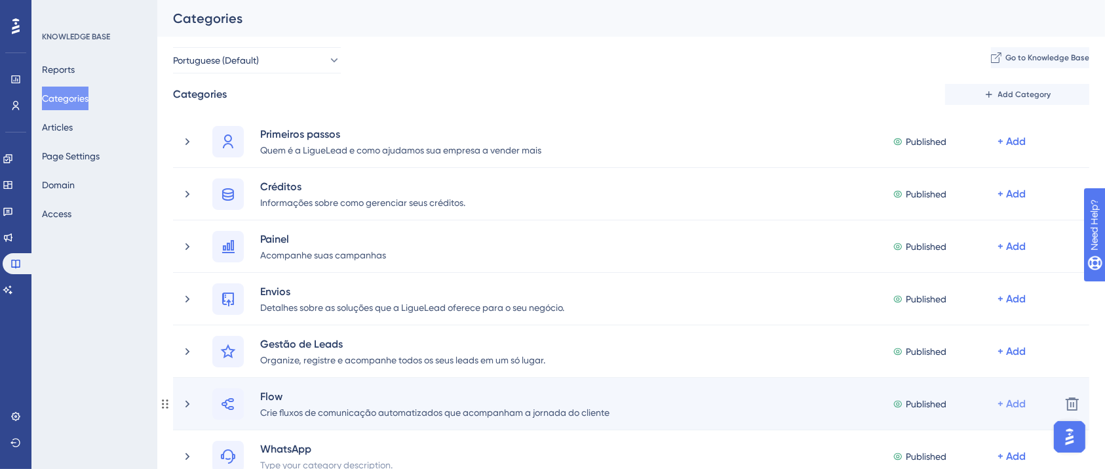
click at [1012, 402] on div "+ Add" at bounding box center [1012, 404] width 28 height 16
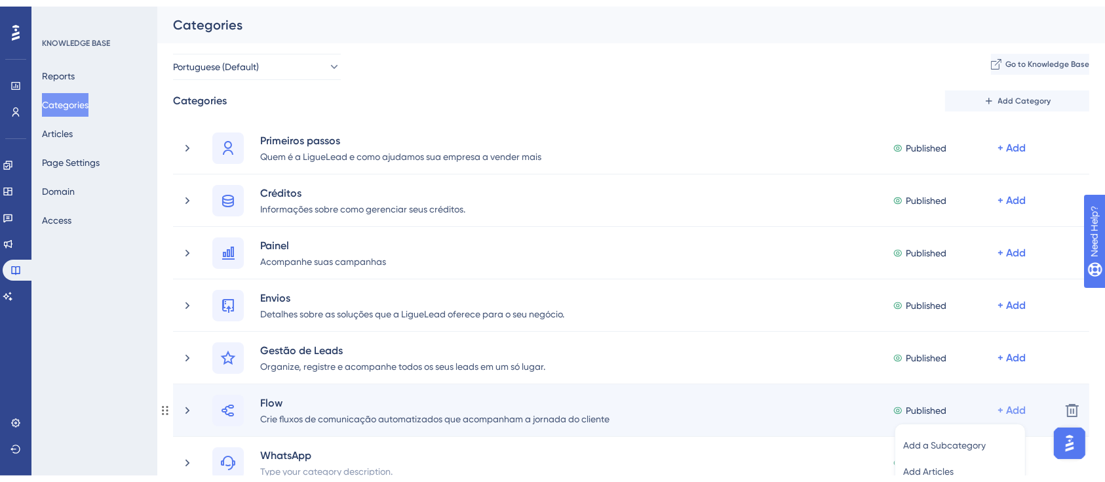
scroll to position [217, 0]
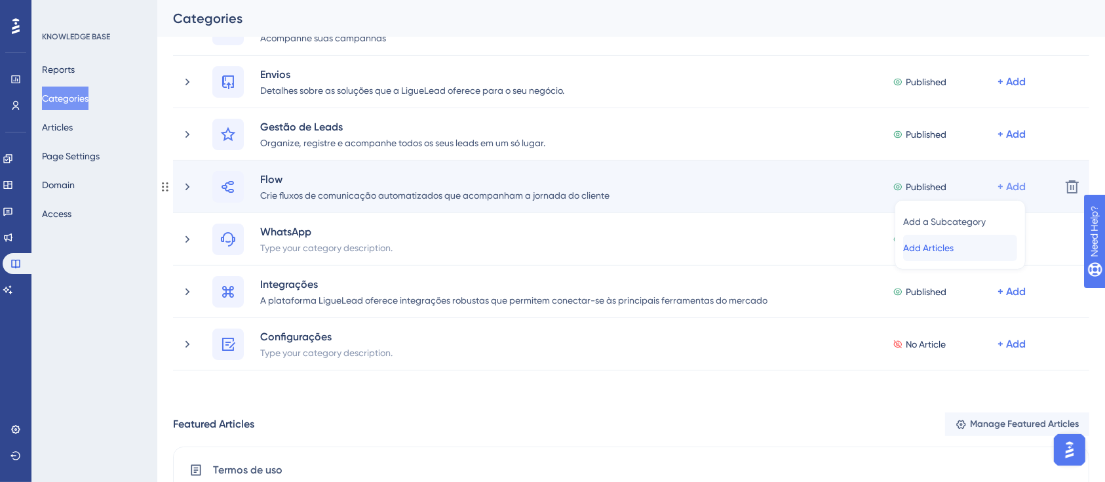
click at [954, 241] on span "Add Articles" at bounding box center [928, 248] width 50 height 16
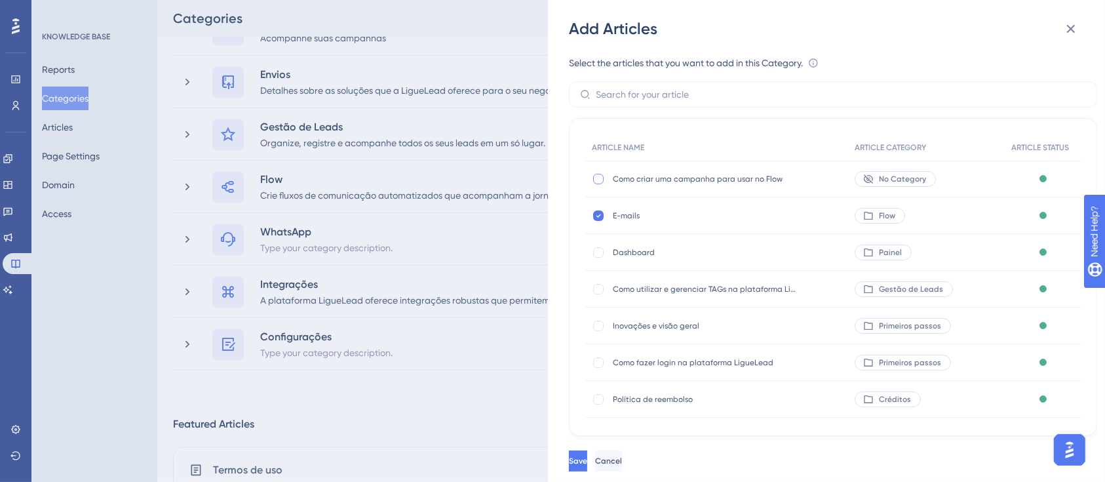
click at [595, 181] on div at bounding box center [598, 179] width 10 height 10
checkbox input "true"
click at [587, 468] on button "Save" at bounding box center [578, 460] width 18 height 21
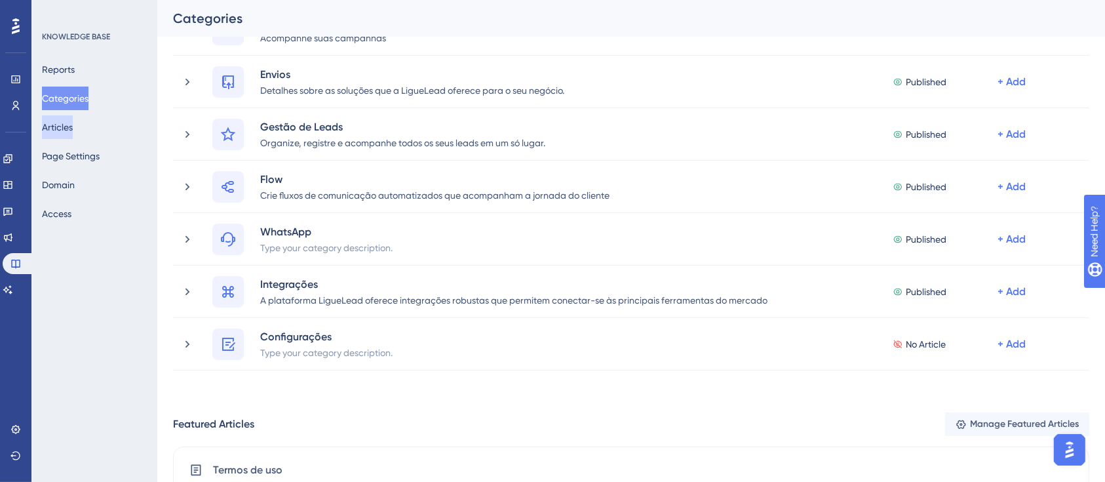
click at [68, 123] on button "Articles" at bounding box center [57, 127] width 31 height 24
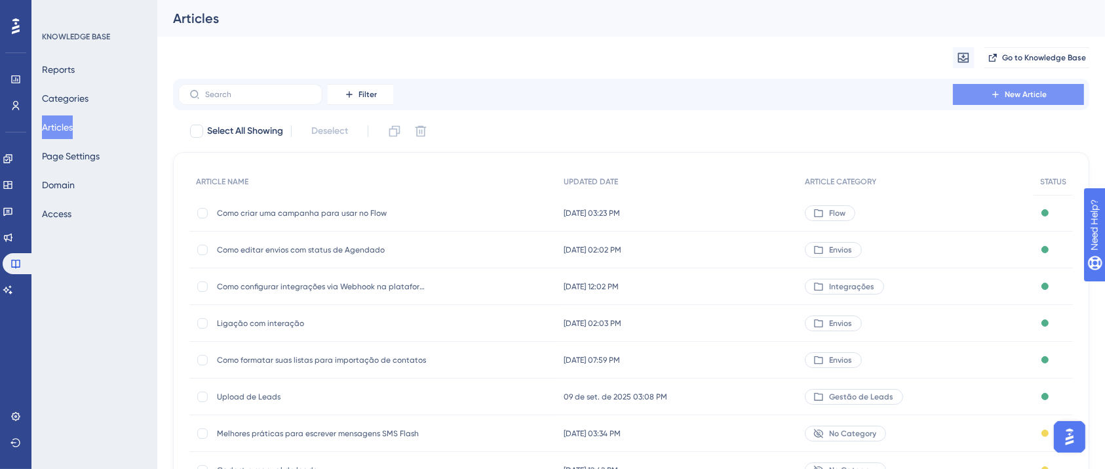
click at [986, 98] on button "New Article" at bounding box center [1018, 94] width 131 height 21
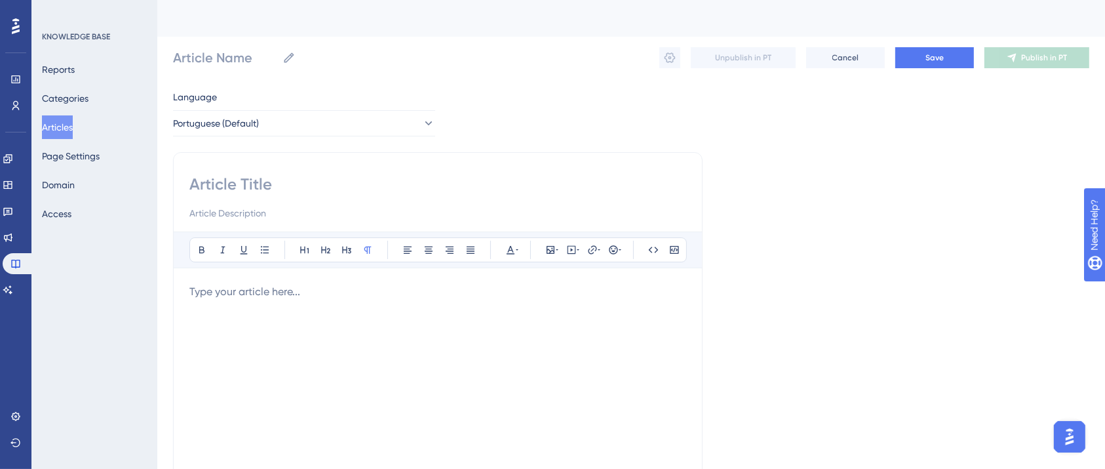
click at [440, 169] on div "Bold Italic Underline Bullet Point Heading 1 Heading 2 Heading 3 Normal Align L…" at bounding box center [438, 370] width 530 height 437
click at [211, 186] on input at bounding box center [437, 184] width 497 height 21
click at [214, 183] on input at bounding box center [437, 184] width 497 height 21
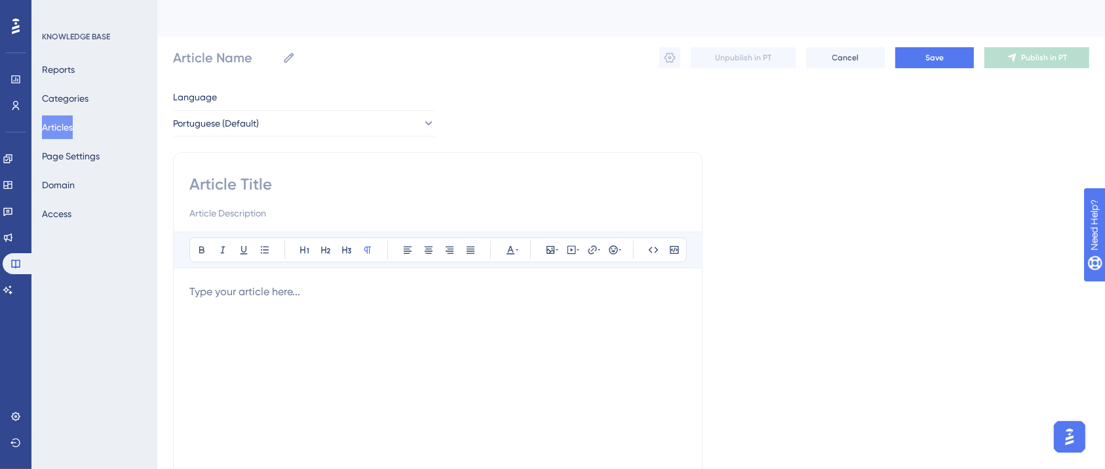
paste input "Como acessar e iniciar um novo Flow na plataforma"
type input "Como acessar e iniciar um novo Flow na plataforma"
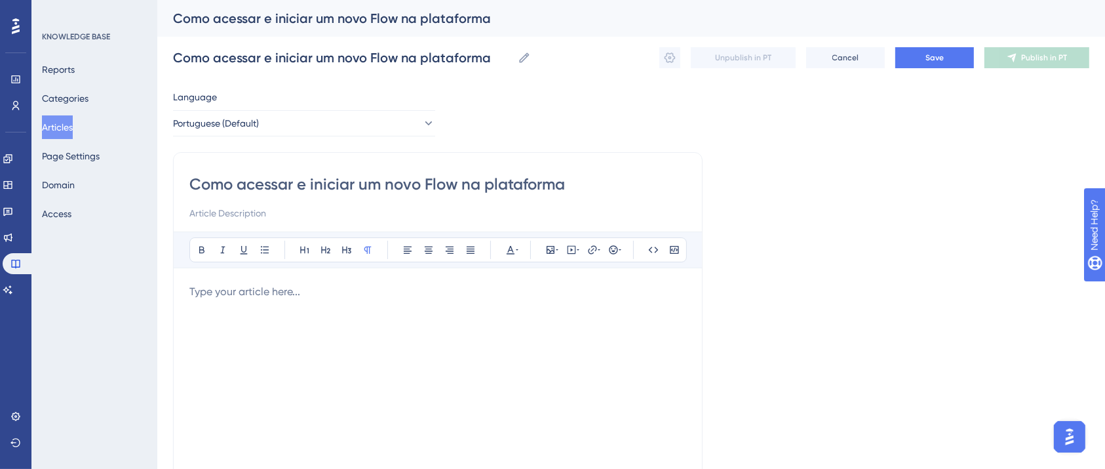
type input "Como acessar e iniciar um novo Flow na plataforma"
click at [446, 349] on div at bounding box center [437, 428] width 497 height 288
click at [918, 56] on button "Save" at bounding box center [934, 57] width 79 height 21
